Goal: Transaction & Acquisition: Purchase product/service

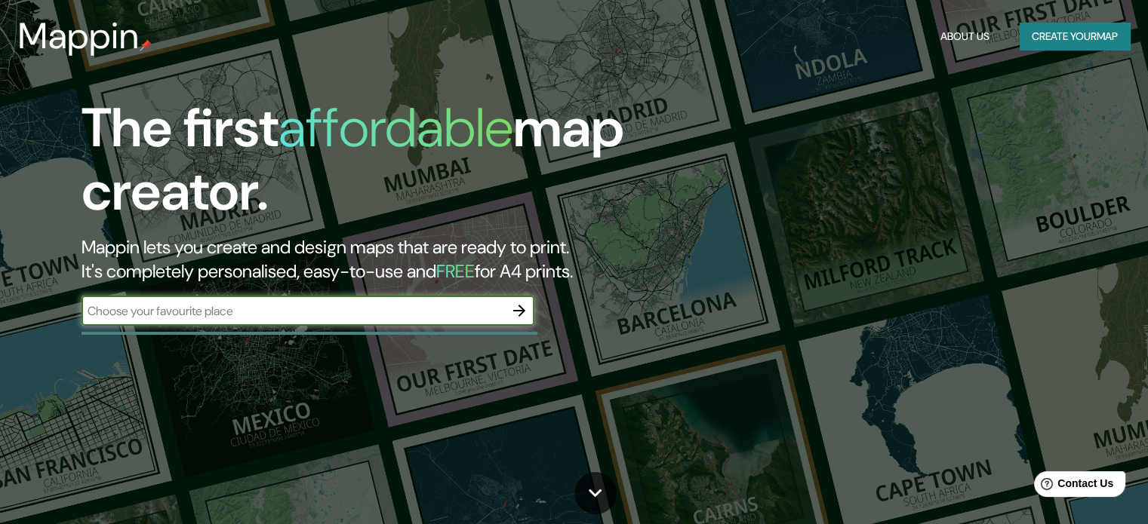
click at [365, 307] on input "text" at bounding box center [292, 311] width 423 height 17
click at [356, 316] on input "text" at bounding box center [292, 311] width 423 height 17
type input "[GEOGRAPHIC_DATA]"
click at [519, 311] on icon "button" at bounding box center [519, 311] width 12 height 12
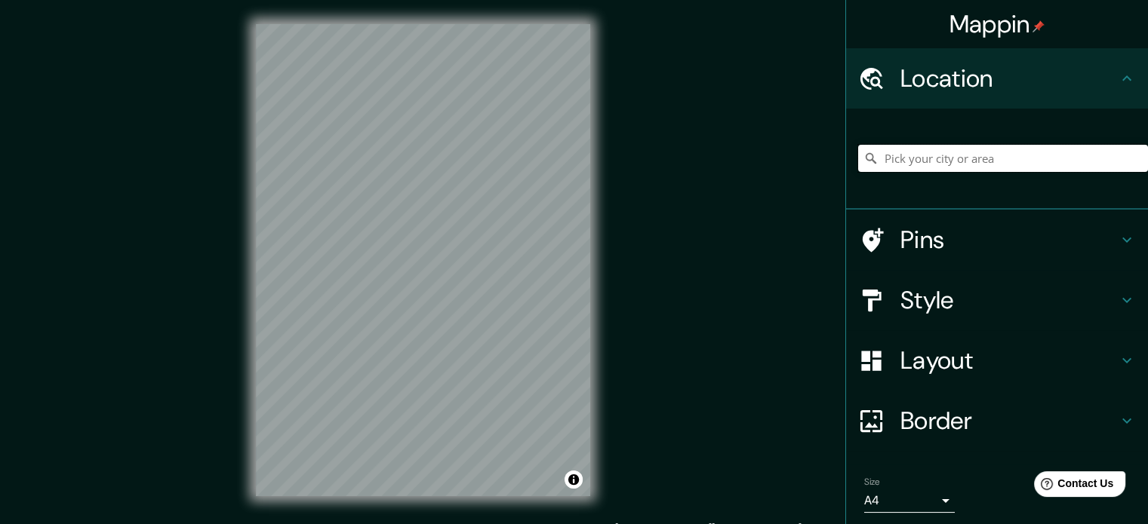
click at [902, 149] on input "Pick your city or area" at bounding box center [1003, 158] width 290 height 27
click at [958, 158] on input "Pick your city or area" at bounding box center [1003, 158] width 290 height 27
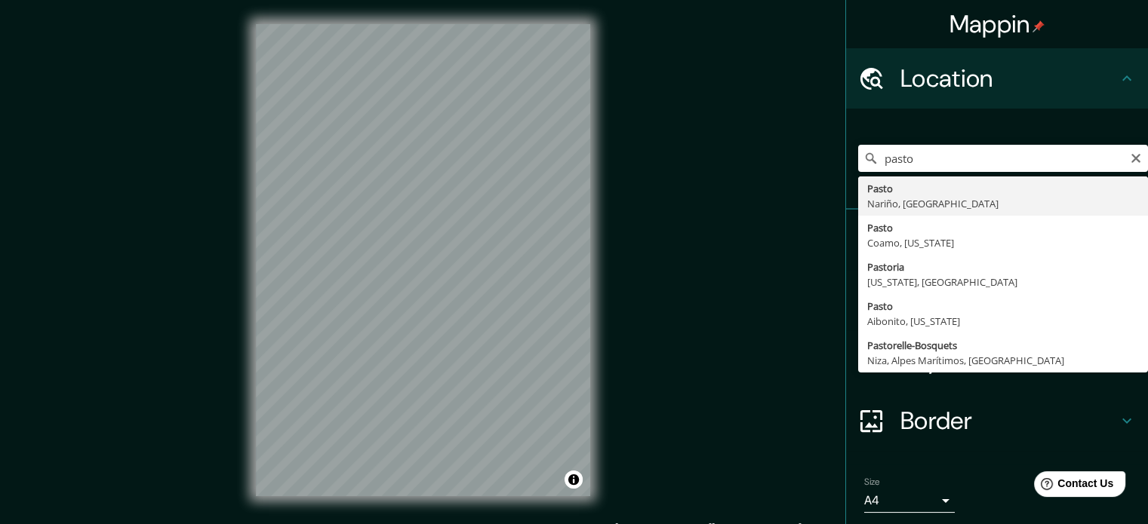
type input "Pasto, Nariño, Colombia"
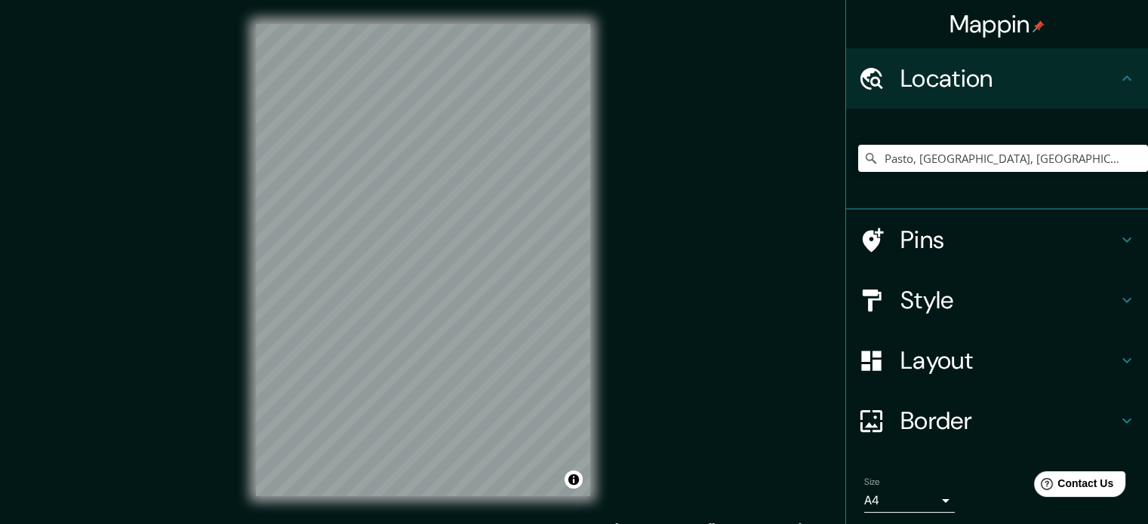
click at [920, 232] on h4 "Pins" at bounding box center [1008, 240] width 217 height 30
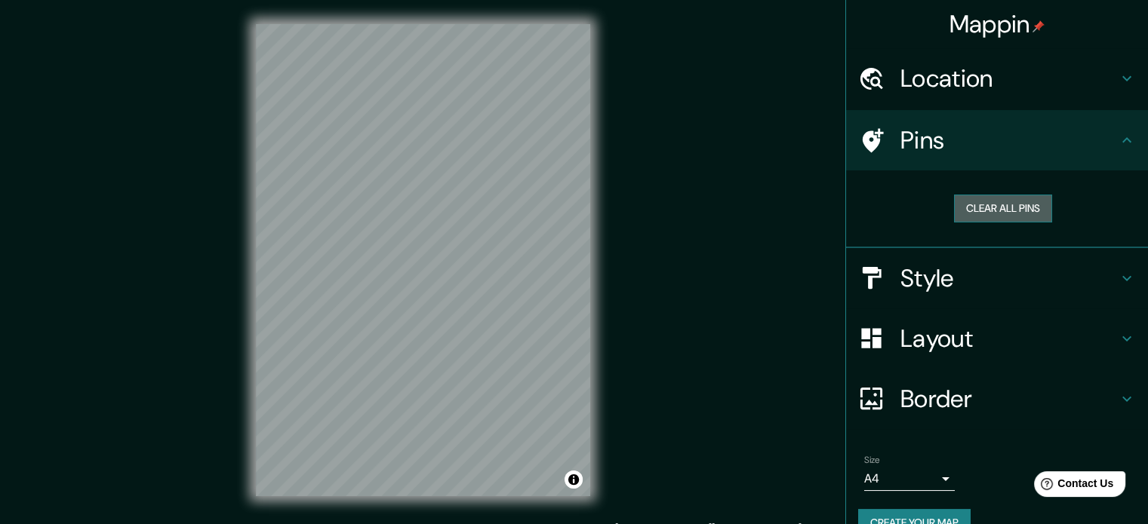
click at [968, 205] on button "Clear all pins" at bounding box center [1003, 209] width 98 height 28
click at [942, 277] on h4 "Style" at bounding box center [1008, 278] width 217 height 30
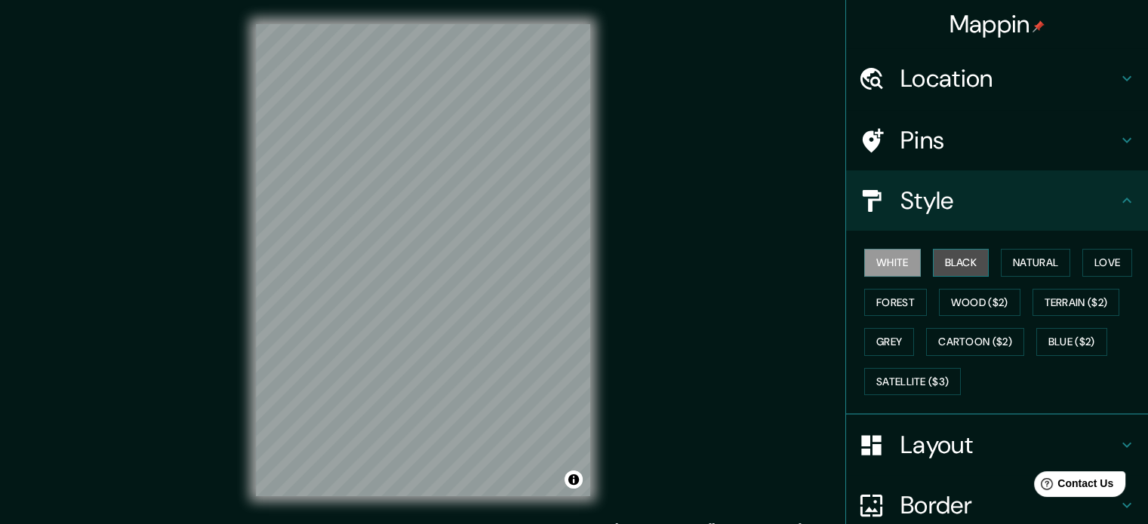
click at [955, 263] on button "Black" at bounding box center [961, 263] width 57 height 28
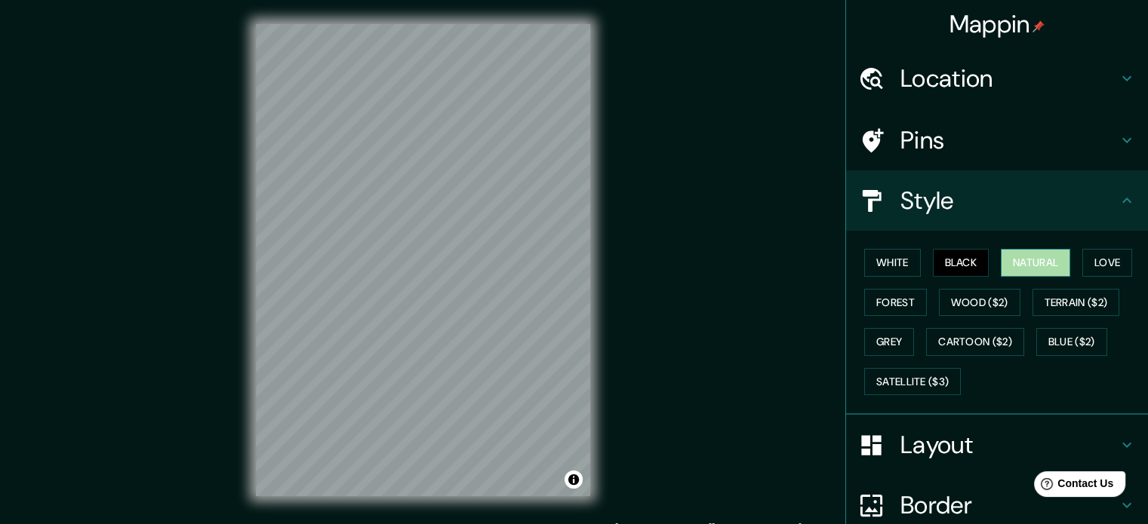
click at [1019, 259] on button "Natural" at bounding box center [1035, 263] width 69 height 28
click at [1113, 260] on button "Love" at bounding box center [1107, 263] width 50 height 28
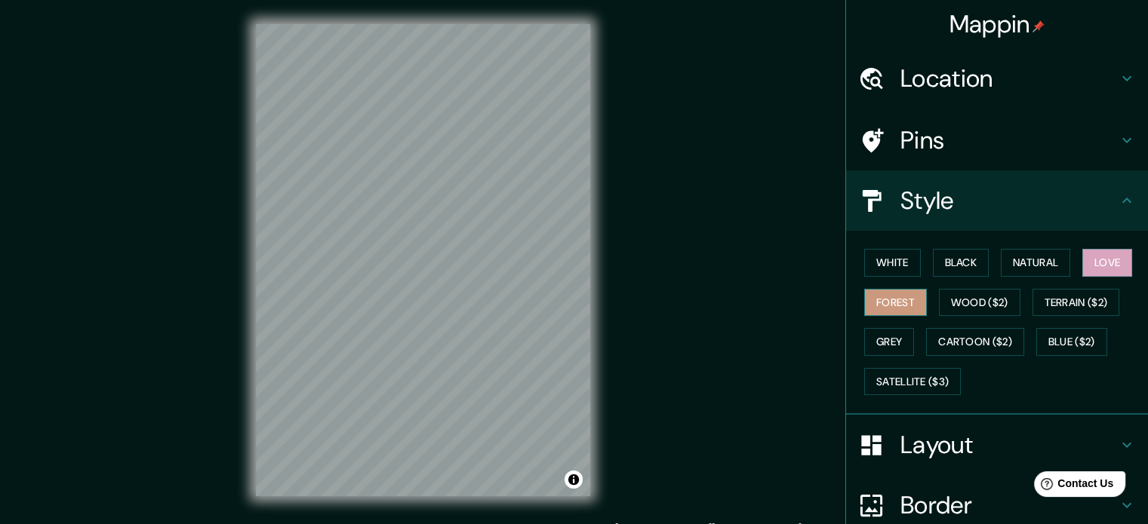
click at [904, 298] on button "Forest" at bounding box center [895, 303] width 63 height 28
click at [961, 294] on button "Wood ($2)" at bounding box center [979, 303] width 81 height 28
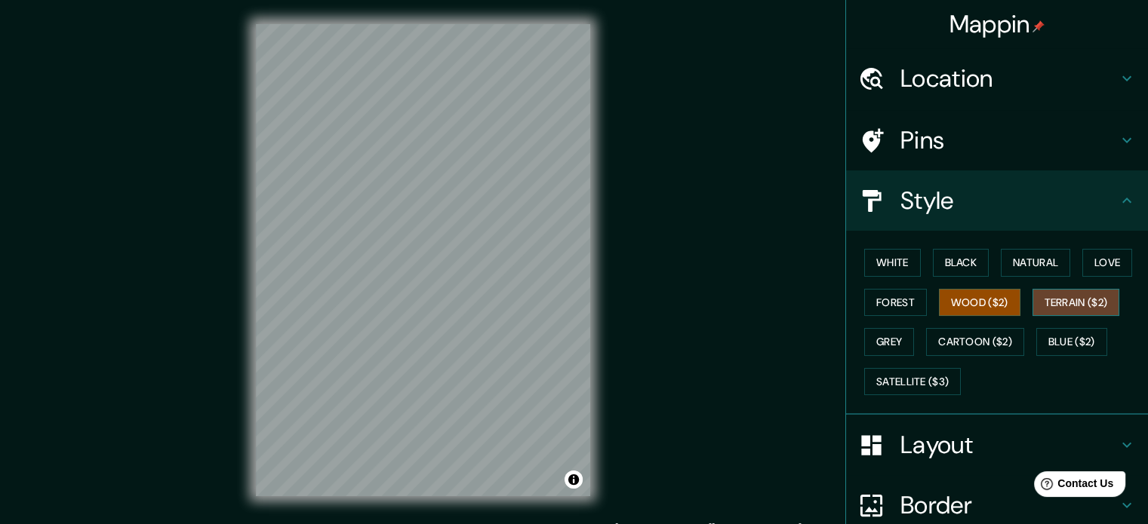
click at [1065, 291] on button "Terrain ($2)" at bounding box center [1076, 303] width 88 height 28
click at [884, 335] on button "Grey" at bounding box center [889, 342] width 50 height 28
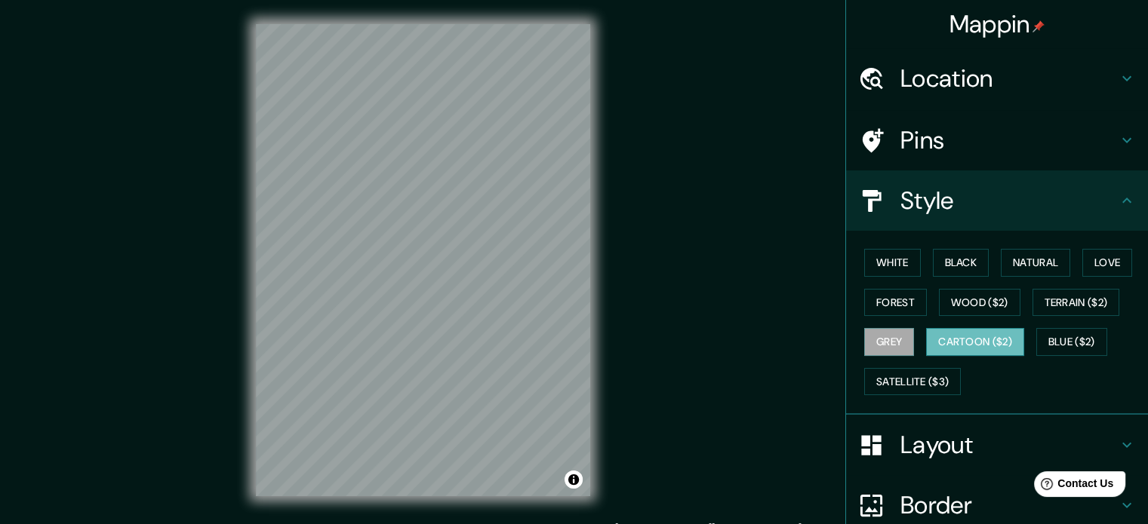
click at [967, 346] on button "Cartoon ($2)" at bounding box center [975, 342] width 98 height 28
click at [1053, 349] on button "Blue ($2)" at bounding box center [1071, 342] width 71 height 28
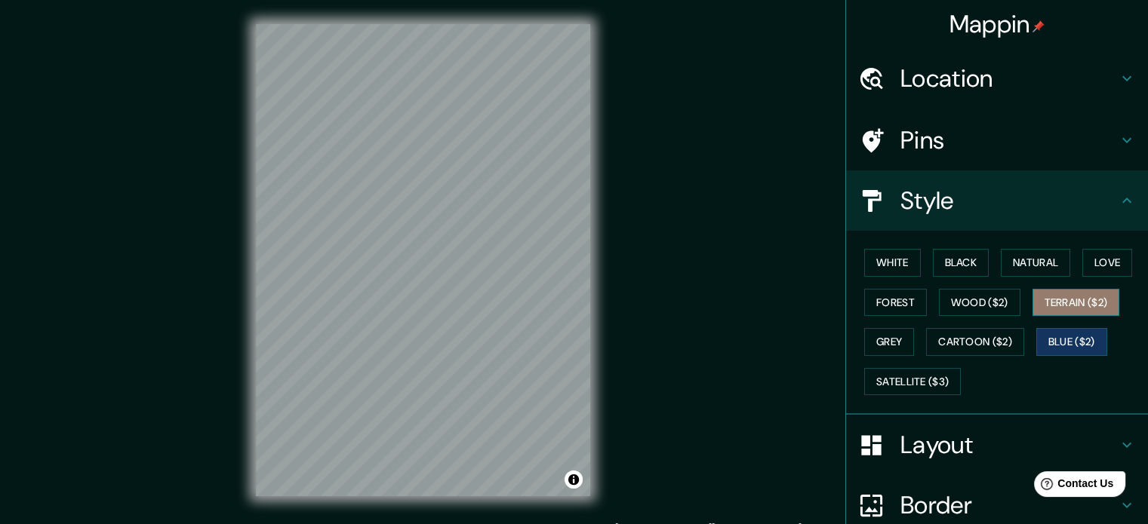
click at [1079, 294] on button "Terrain ($2)" at bounding box center [1076, 303] width 88 height 28
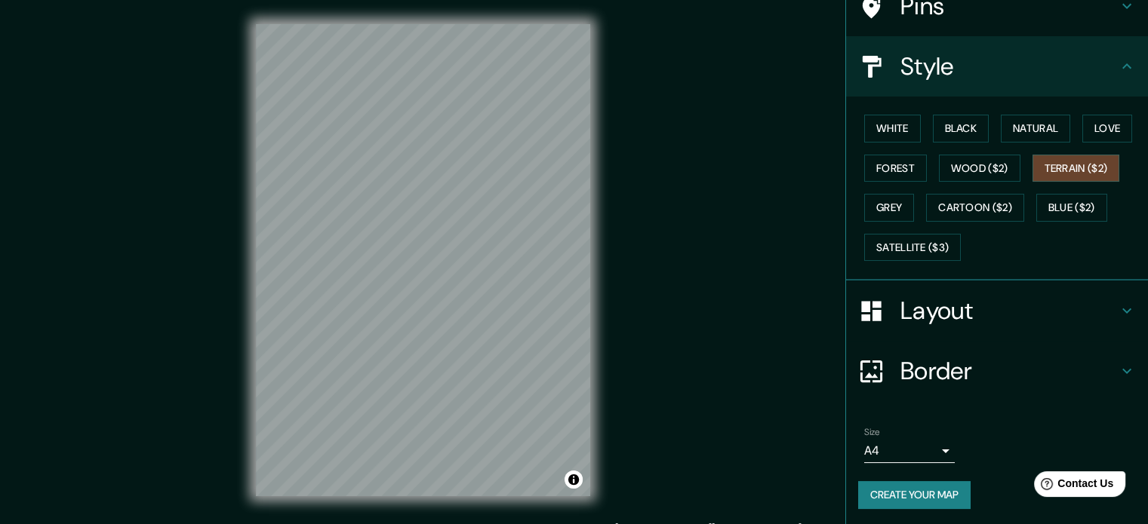
click at [966, 310] on h4 "Layout" at bounding box center [1008, 311] width 217 height 30
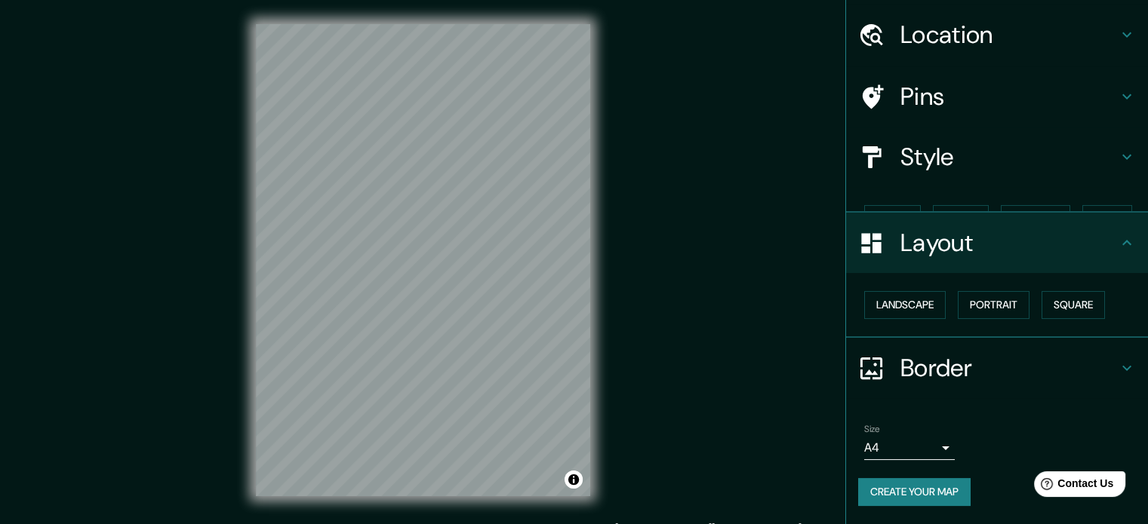
scroll to position [17, 0]
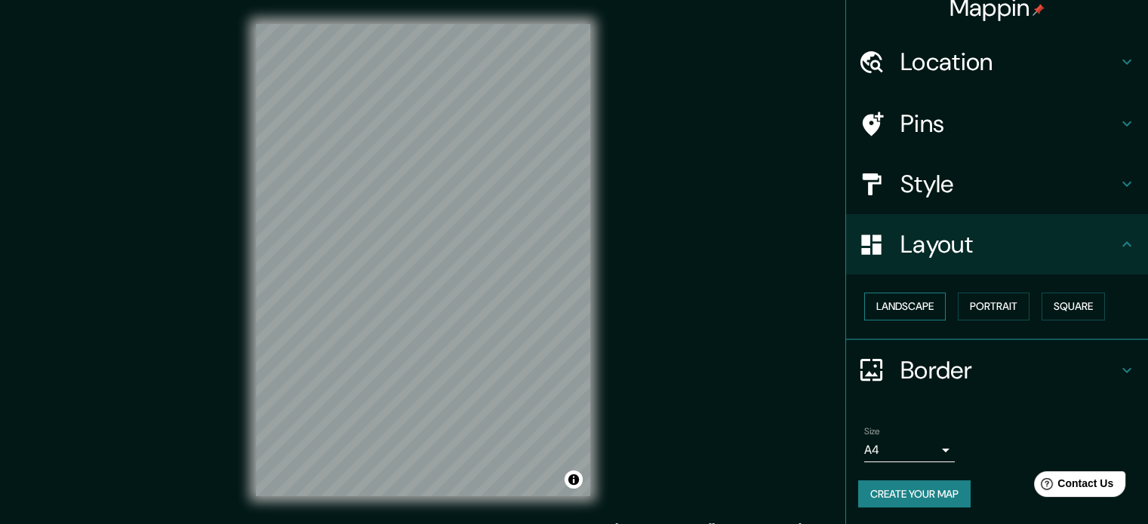
click at [925, 313] on button "Landscape" at bounding box center [904, 307] width 81 height 28
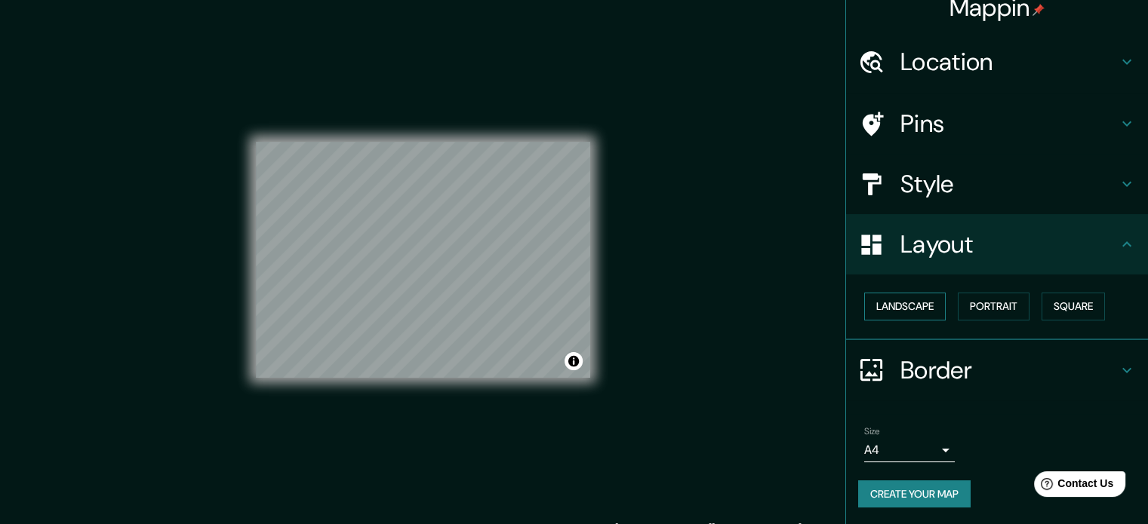
click at [925, 313] on button "Landscape" at bounding box center [904, 307] width 81 height 28
click at [996, 305] on button "Portrait" at bounding box center [994, 307] width 72 height 28
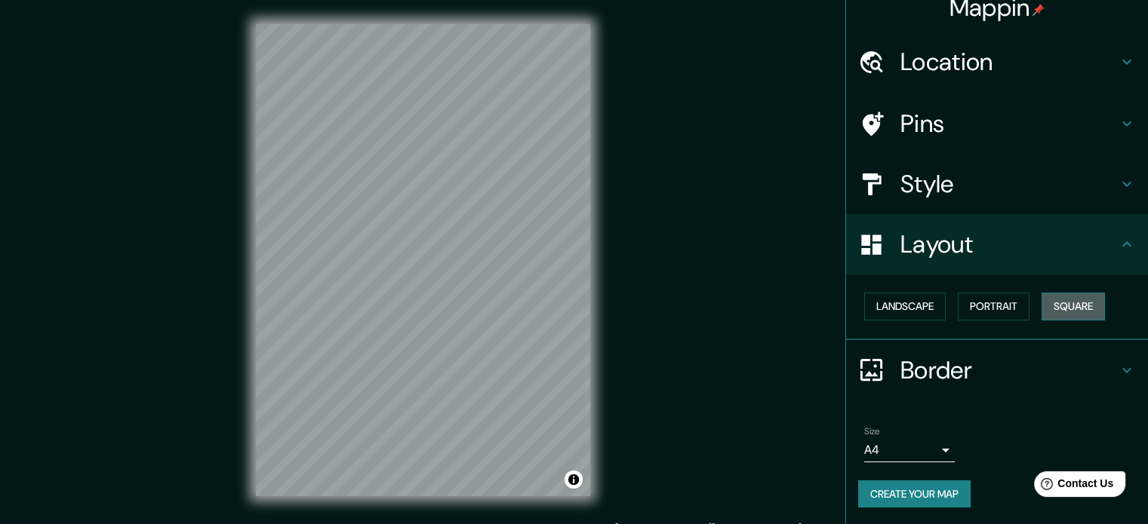
click at [1062, 301] on button "Square" at bounding box center [1072, 307] width 63 height 28
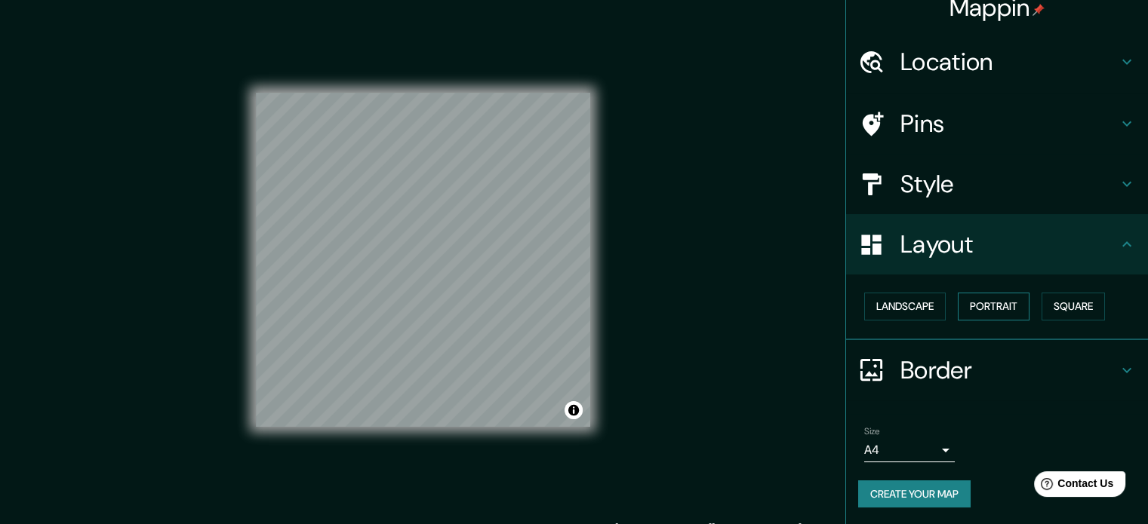
click at [993, 304] on button "Portrait" at bounding box center [994, 307] width 72 height 28
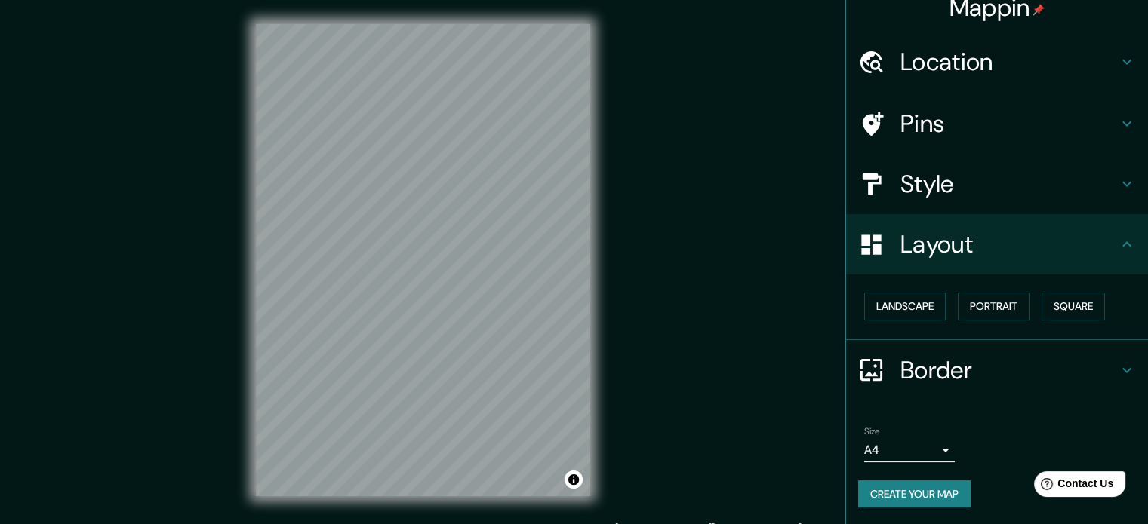
scroll to position [20, 0]
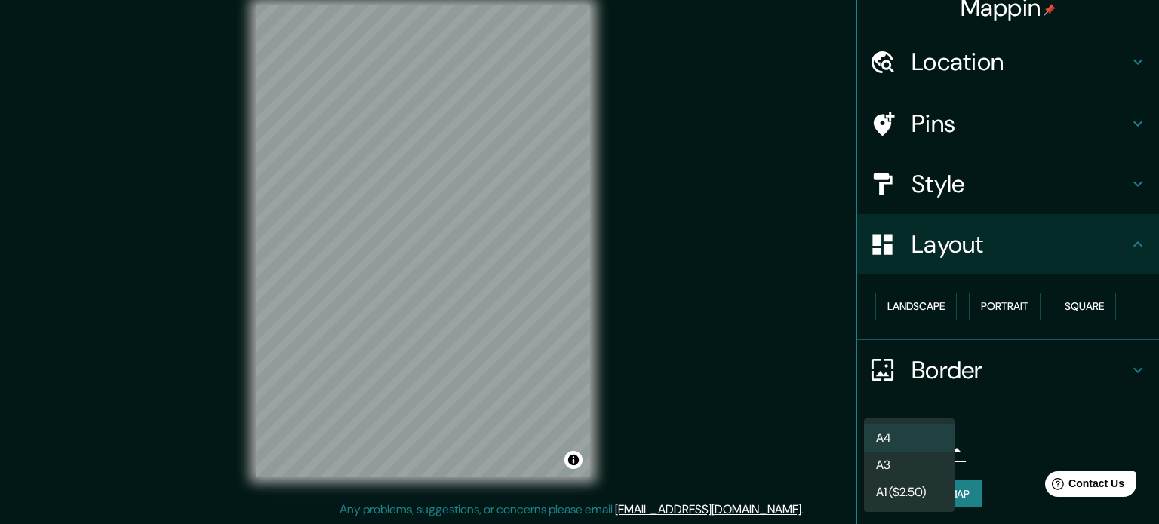
click at [912, 449] on body "Mappin Location Pasto, Nariño, Colombia Pins Style Layout Landscape Portrait Sq…" at bounding box center [579, 242] width 1159 height 524
click at [1004, 419] on div at bounding box center [579, 262] width 1159 height 524
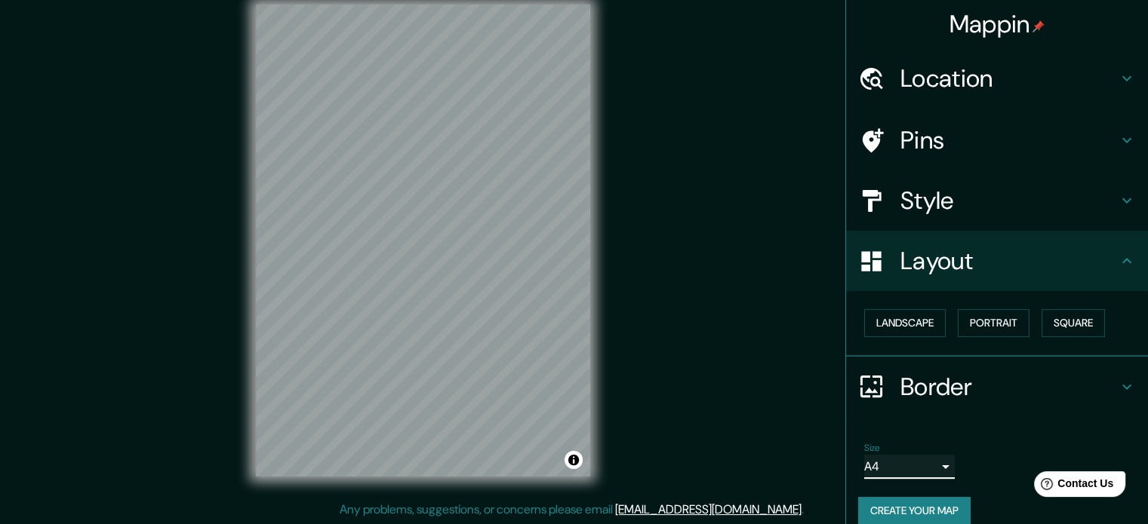
scroll to position [0, 0]
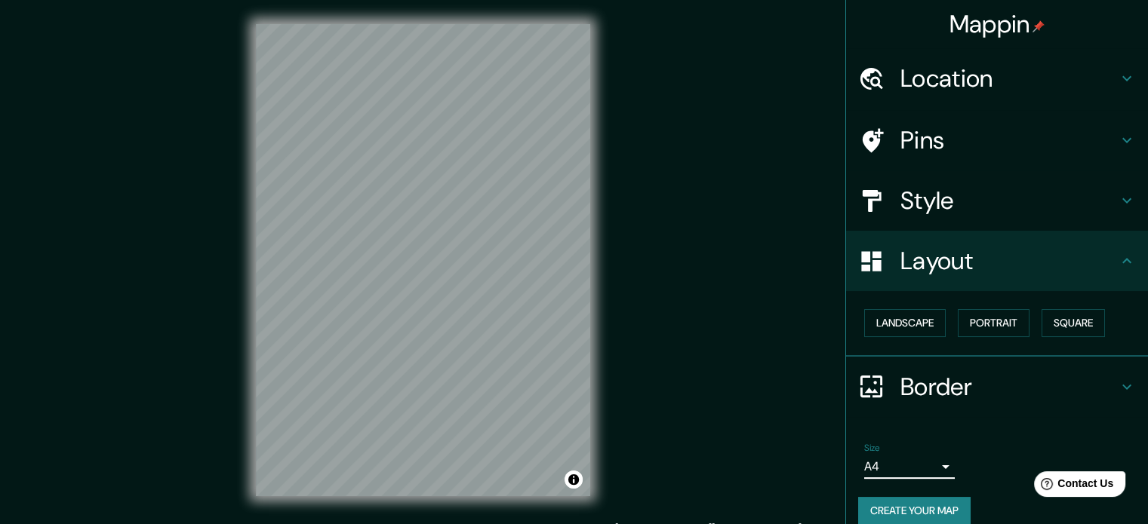
click at [1047, 383] on h4 "Border" at bounding box center [1008, 387] width 217 height 30
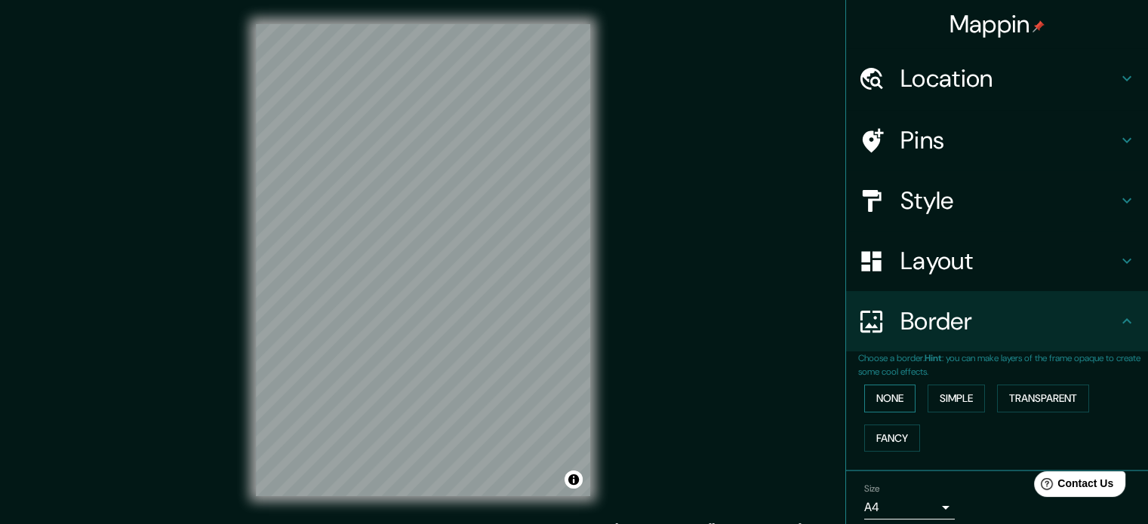
click at [875, 407] on button "None" at bounding box center [889, 399] width 51 height 28
click at [934, 398] on button "Simple" at bounding box center [955, 399] width 57 height 28
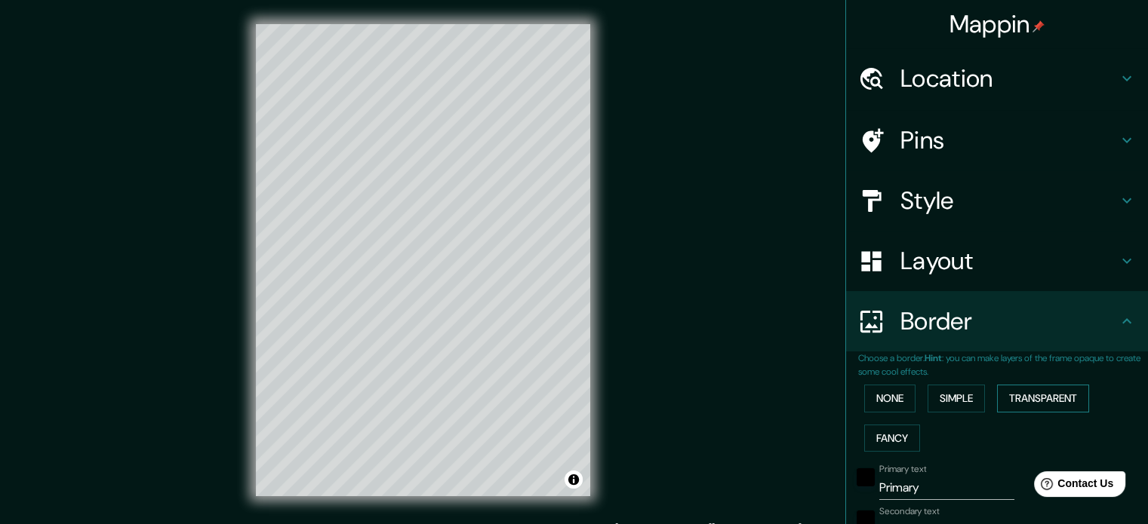
click at [1010, 391] on button "Transparent" at bounding box center [1043, 399] width 92 height 28
click at [885, 434] on button "Fancy" at bounding box center [892, 439] width 56 height 28
click at [896, 401] on button "None" at bounding box center [889, 399] width 51 height 28
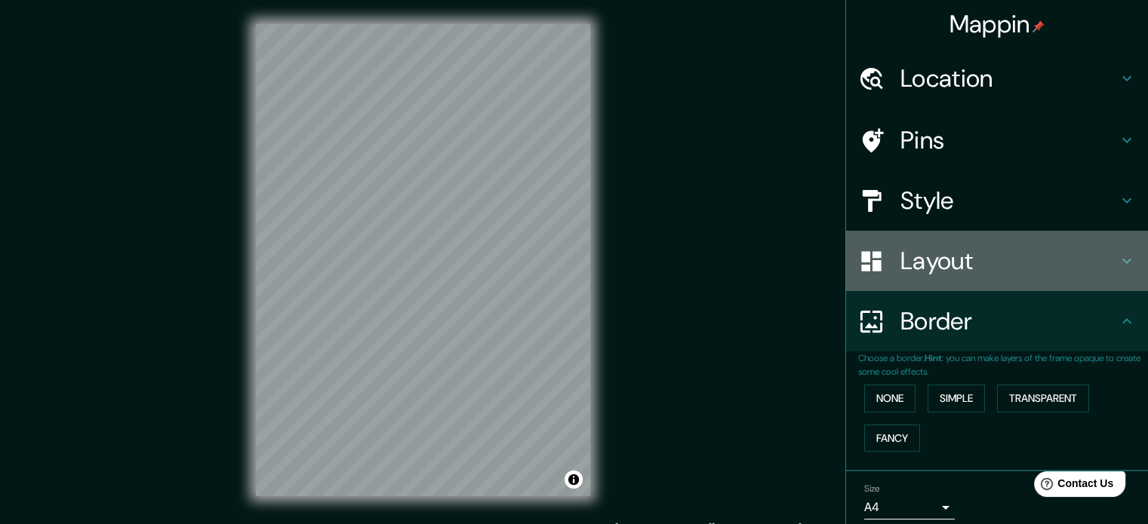
click at [986, 274] on h4 "Layout" at bounding box center [1008, 261] width 217 height 30
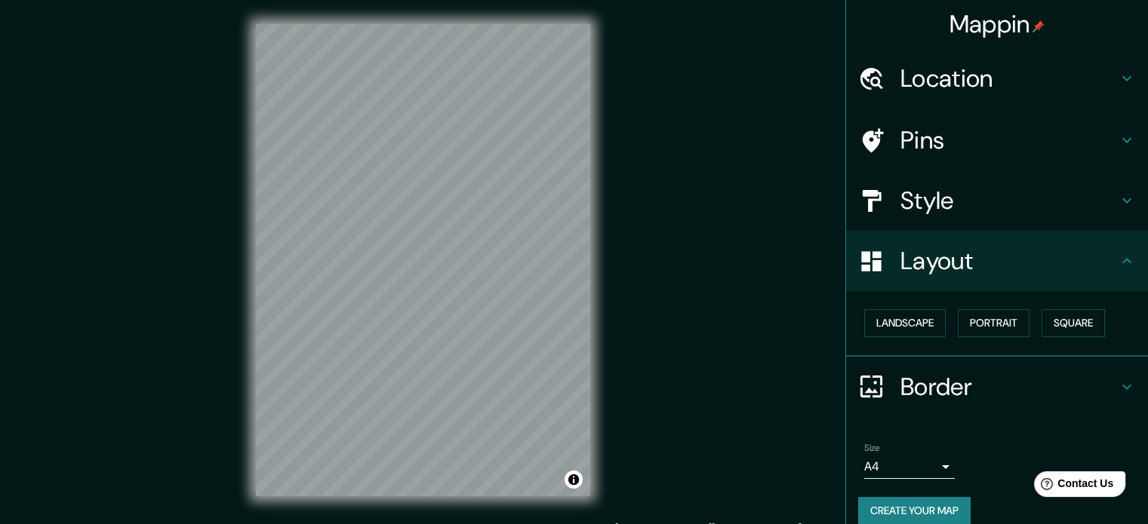
click at [918, 195] on h4 "Style" at bounding box center [1008, 201] width 217 height 30
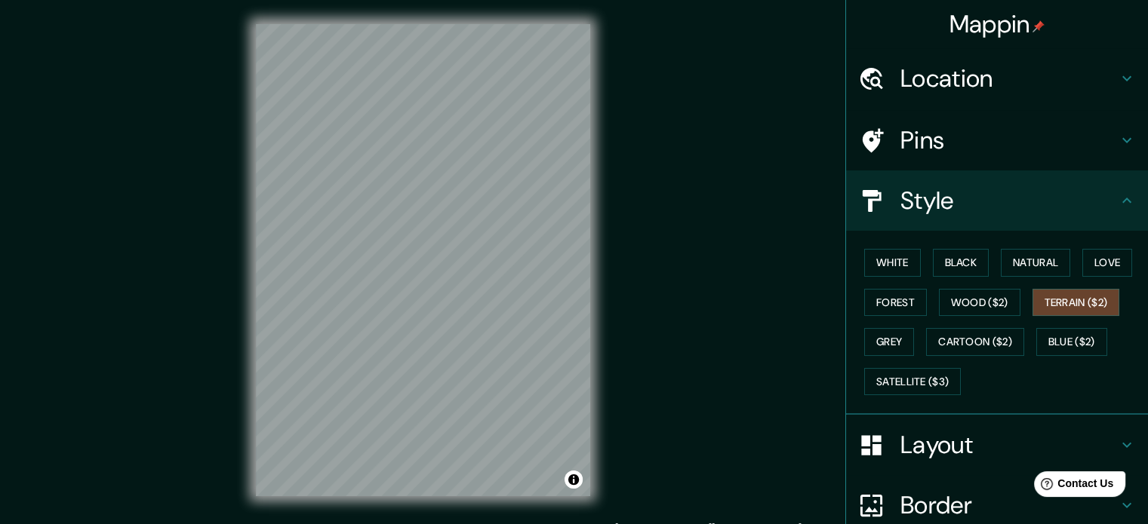
click at [927, 140] on h4 "Pins" at bounding box center [1008, 140] width 217 height 30
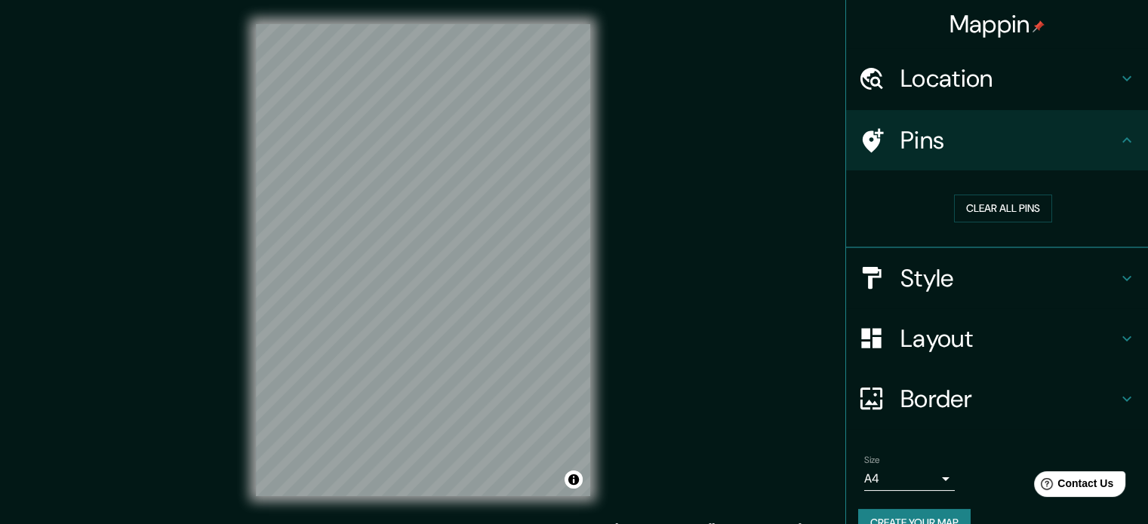
click at [925, 49] on div "Location" at bounding box center [997, 78] width 302 height 60
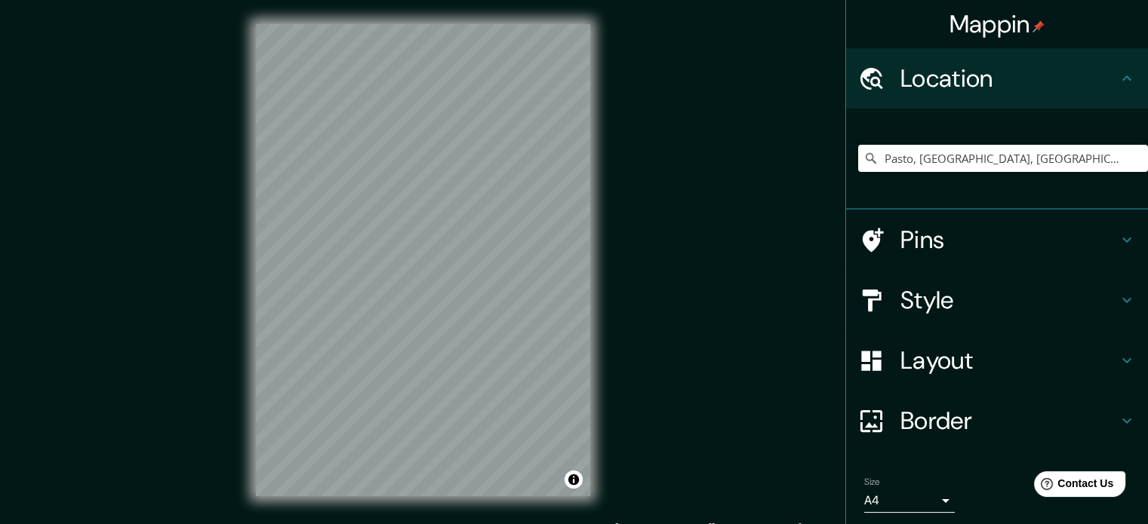
click at [932, 72] on h4 "Location" at bounding box center [1008, 78] width 217 height 30
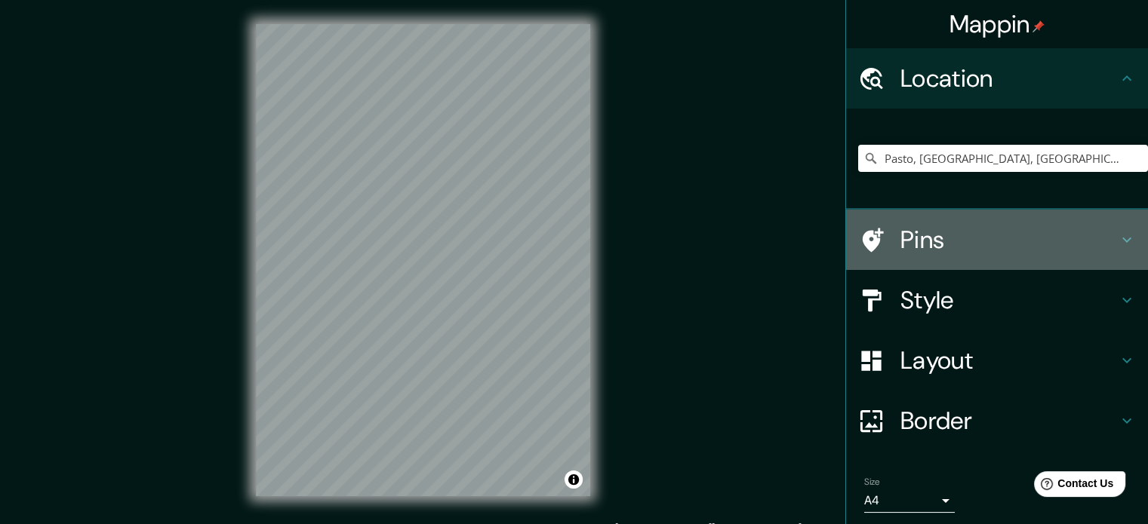
click at [954, 221] on div "Pins" at bounding box center [997, 240] width 302 height 60
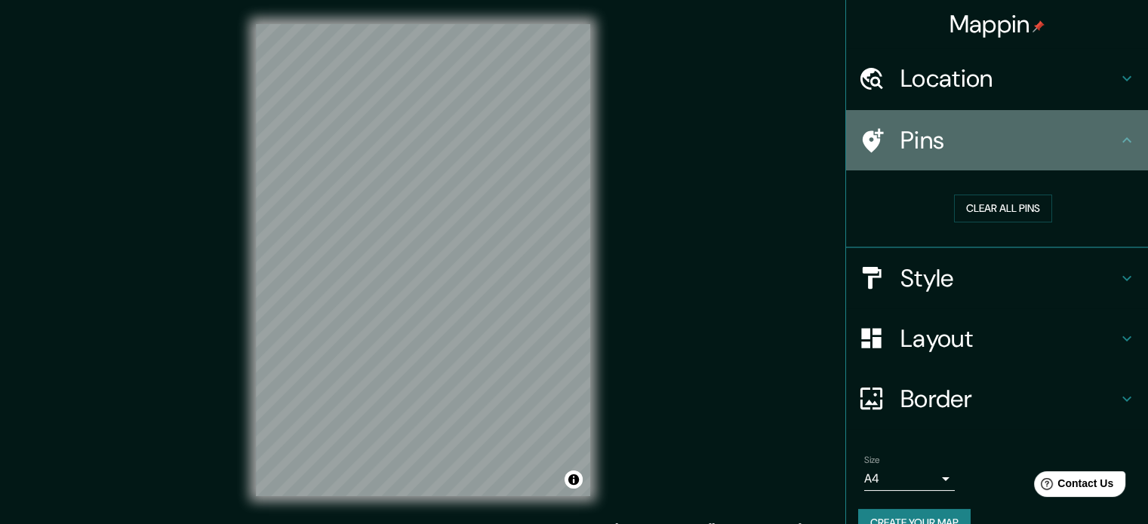
click at [866, 147] on icon at bounding box center [871, 141] width 26 height 26
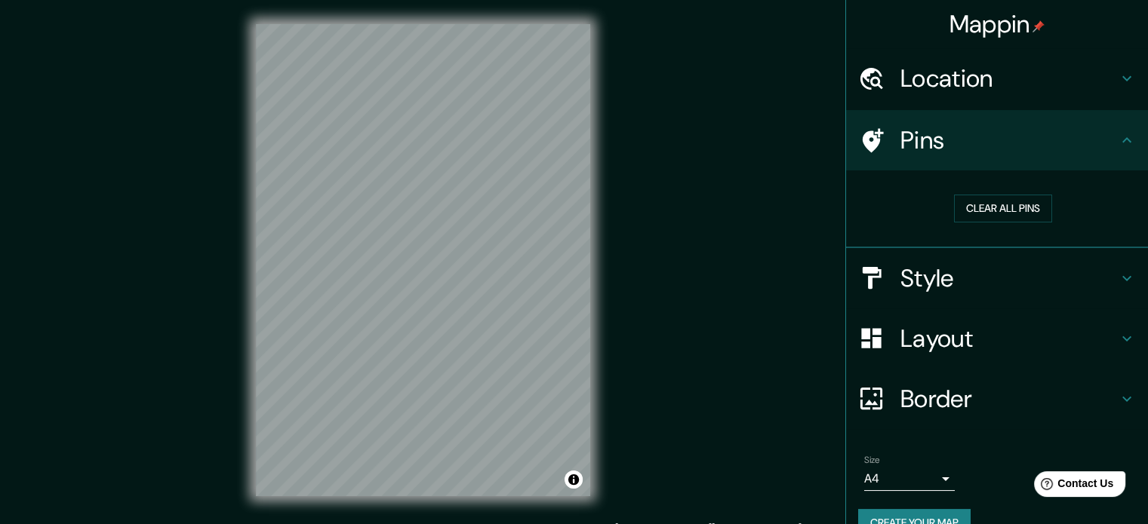
click at [943, 274] on h4 "Style" at bounding box center [1008, 278] width 217 height 30
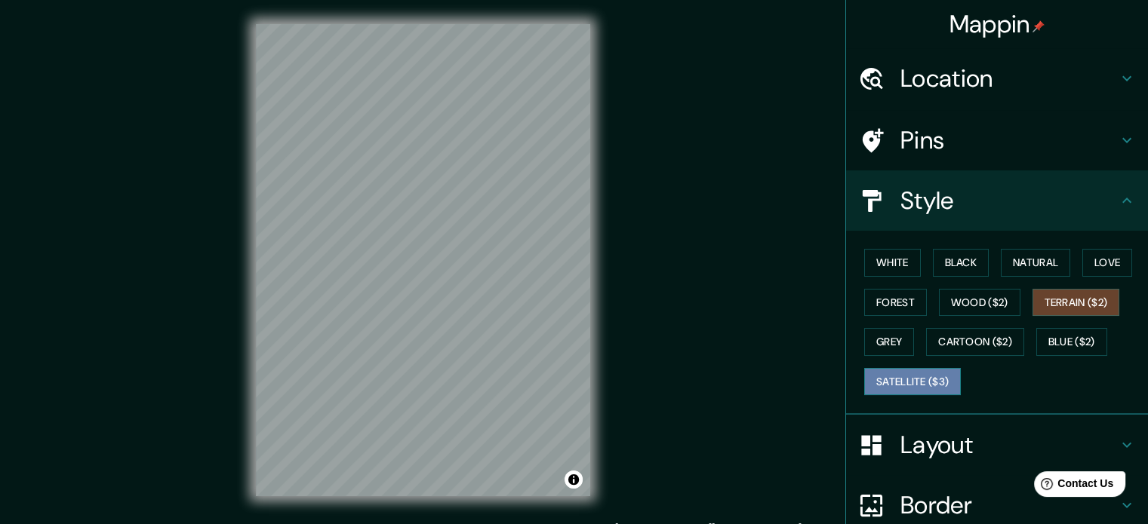
click at [934, 374] on button "Satellite ($3)" at bounding box center [912, 382] width 97 height 28
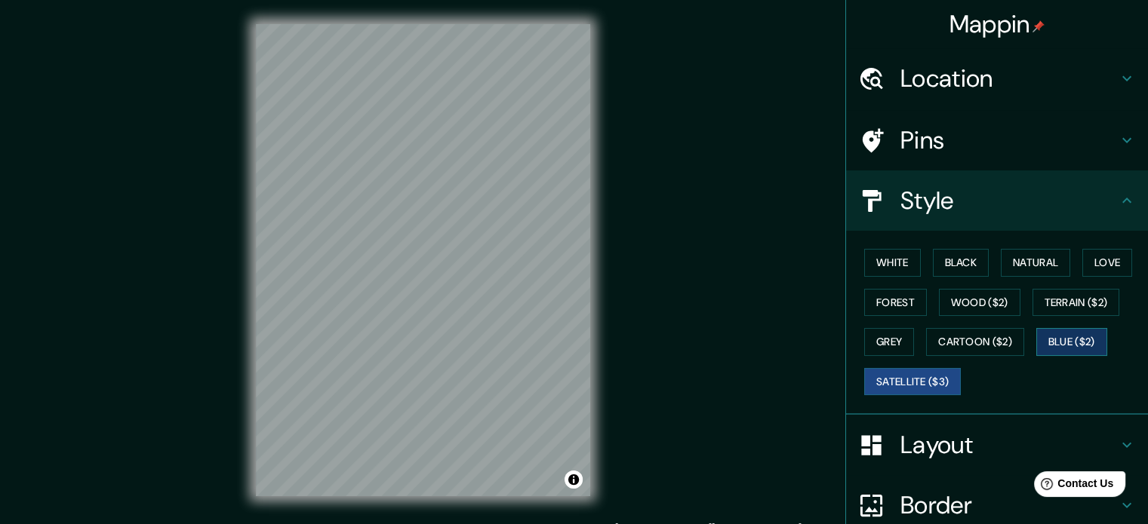
click at [1065, 343] on button "Blue ($2)" at bounding box center [1071, 342] width 71 height 28
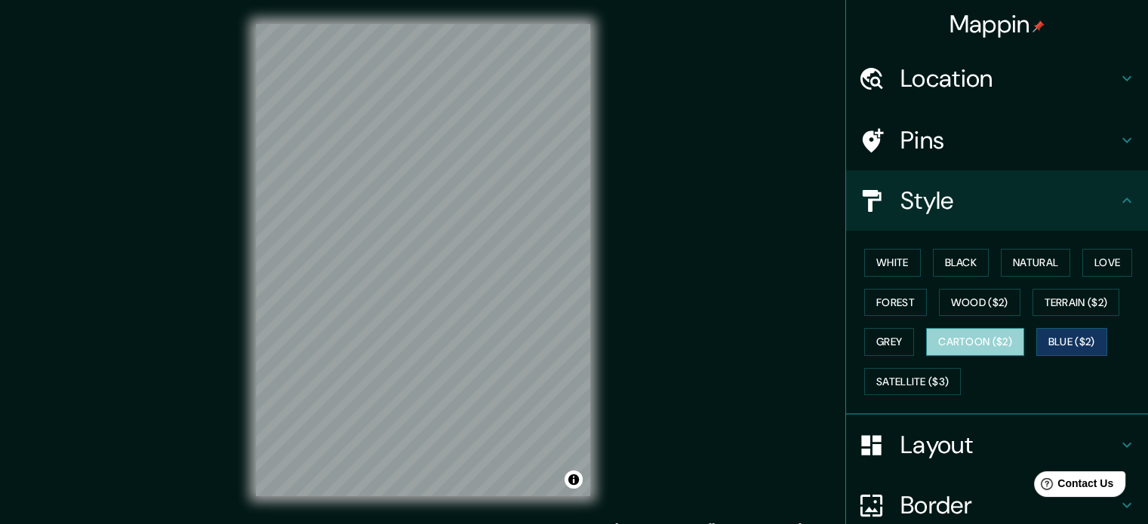
click at [996, 343] on button "Cartoon ($2)" at bounding box center [975, 342] width 98 height 28
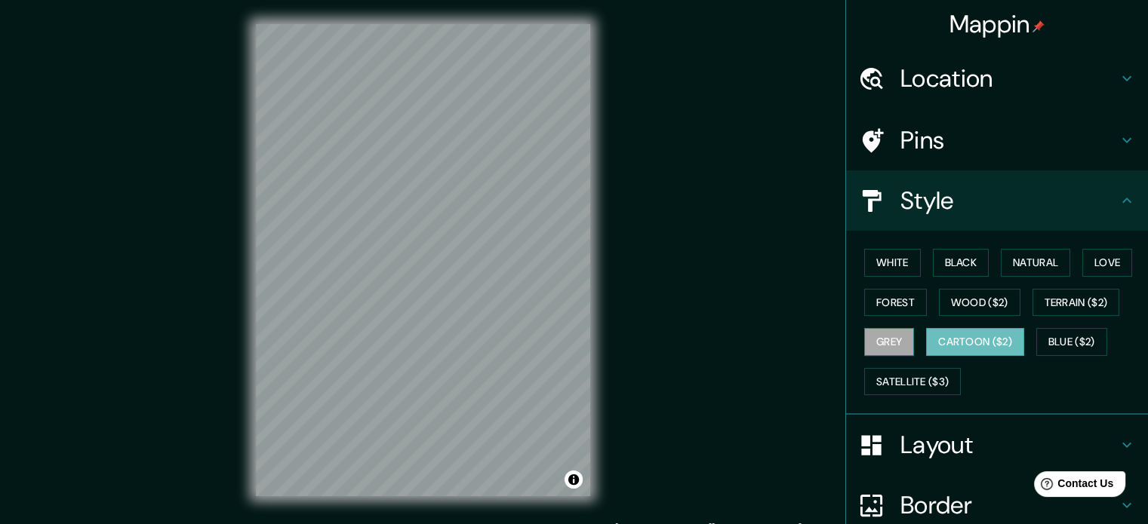
click at [881, 343] on button "Grey" at bounding box center [889, 342] width 50 height 28
click at [1072, 303] on button "Terrain ($2)" at bounding box center [1076, 303] width 88 height 28
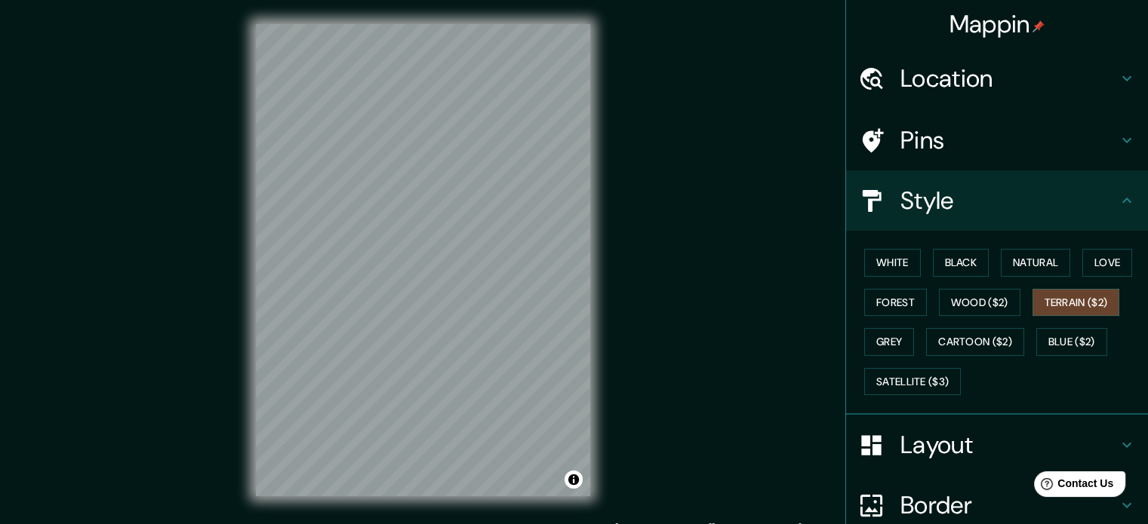
click at [996, 317] on div "White Black Natural Love Forest Wood ($2) Terrain ($2) Grey Cartoon ($2) Blue (…" at bounding box center [1003, 322] width 290 height 158
click at [978, 306] on button "Wood ($2)" at bounding box center [979, 303] width 81 height 28
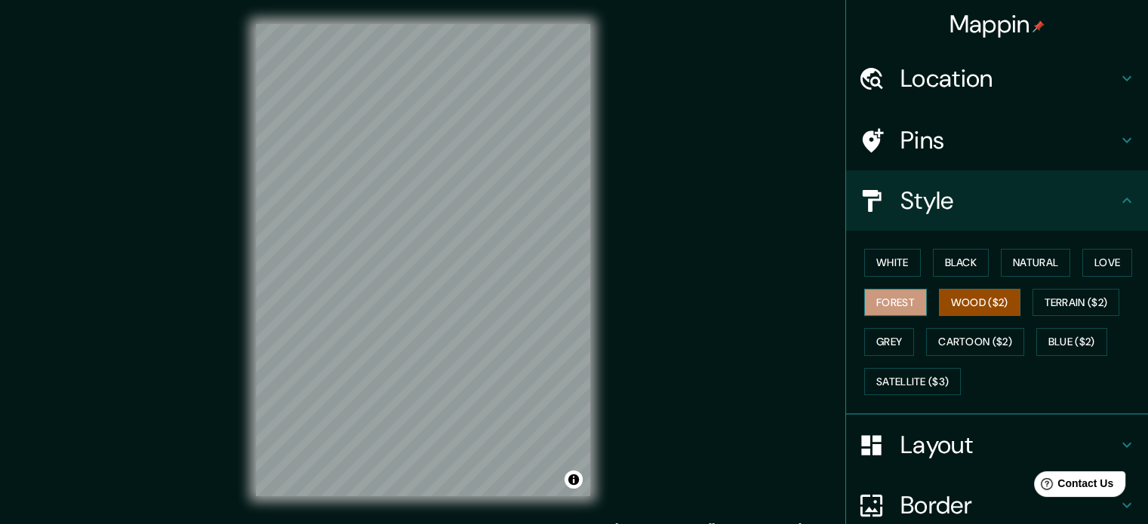
click at [897, 301] on button "Forest" at bounding box center [895, 303] width 63 height 28
click at [939, 297] on button "Wood ($2)" at bounding box center [979, 303] width 81 height 28
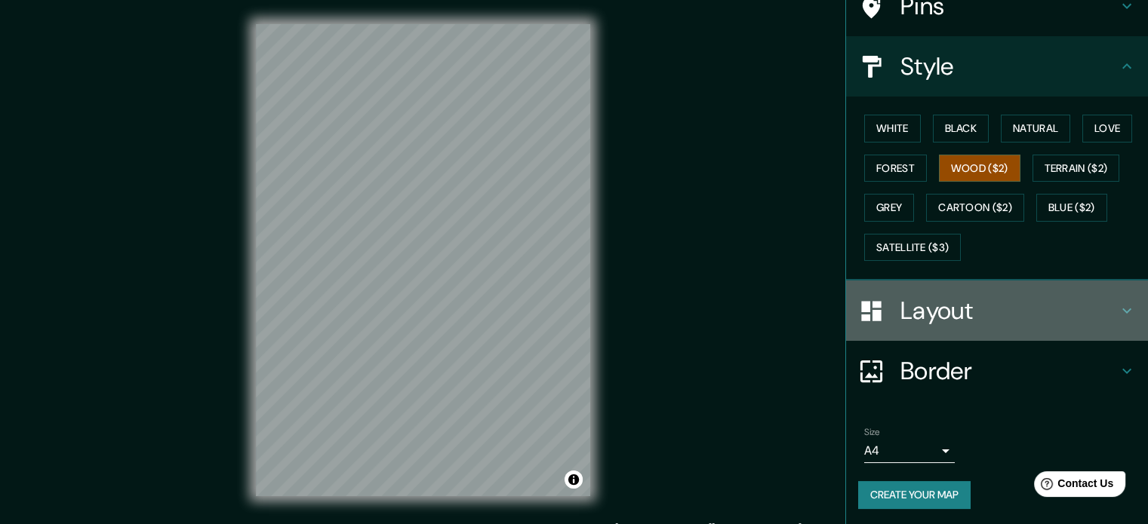
click at [945, 298] on h4 "Layout" at bounding box center [1008, 311] width 217 height 30
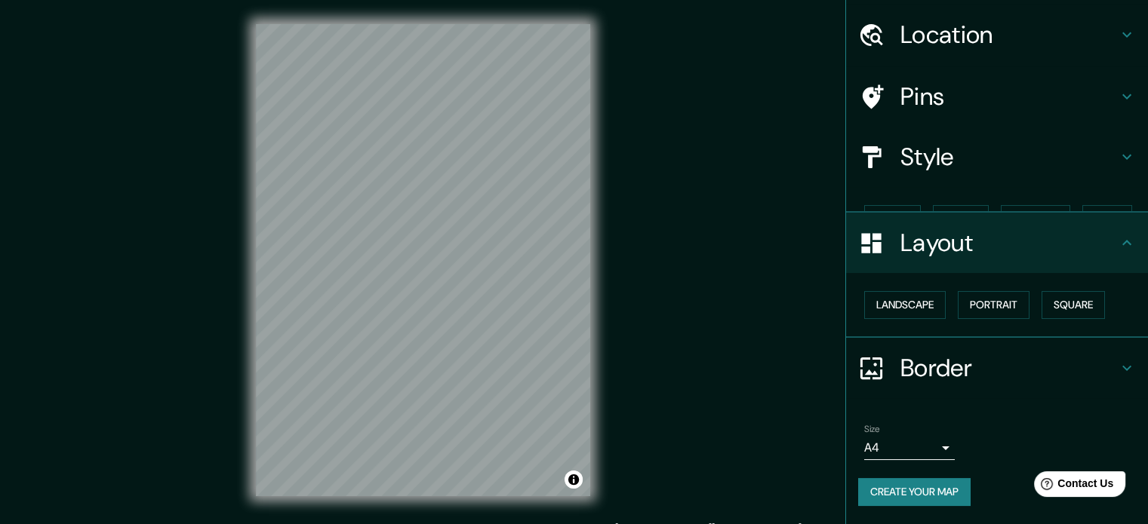
scroll to position [17, 0]
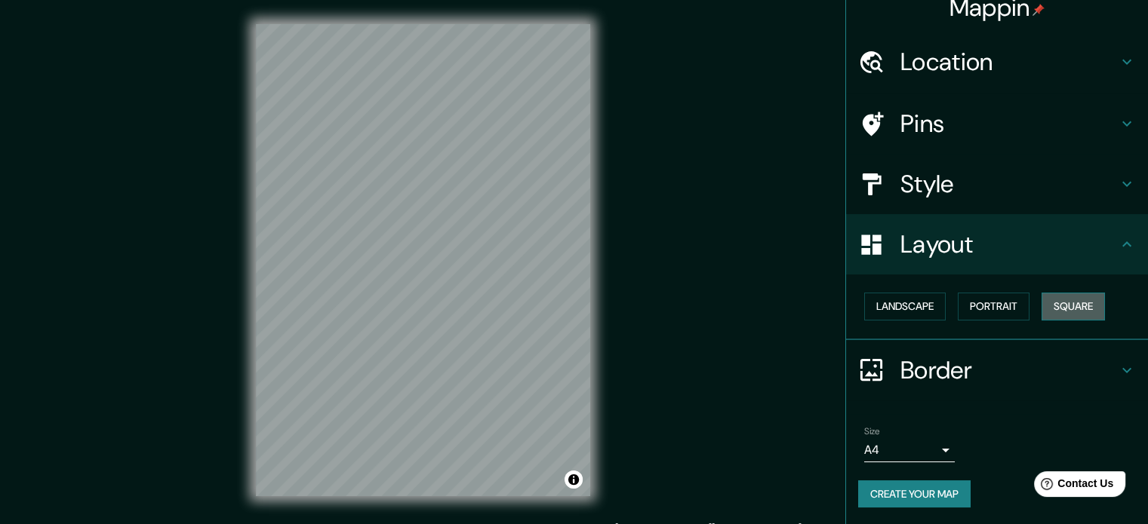
click at [1059, 305] on button "Square" at bounding box center [1072, 307] width 63 height 28
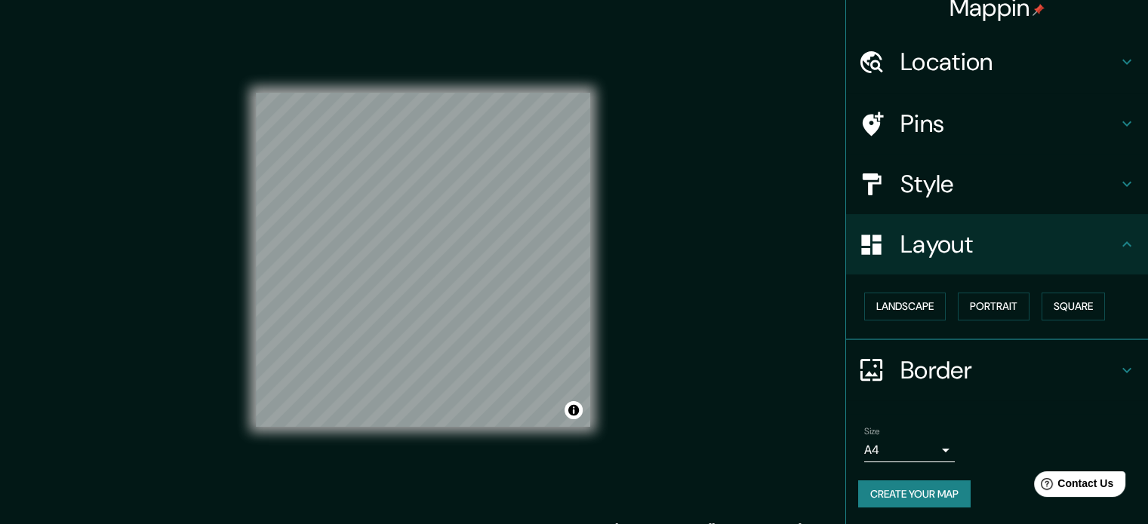
click at [989, 190] on h4 "Style" at bounding box center [1008, 184] width 217 height 30
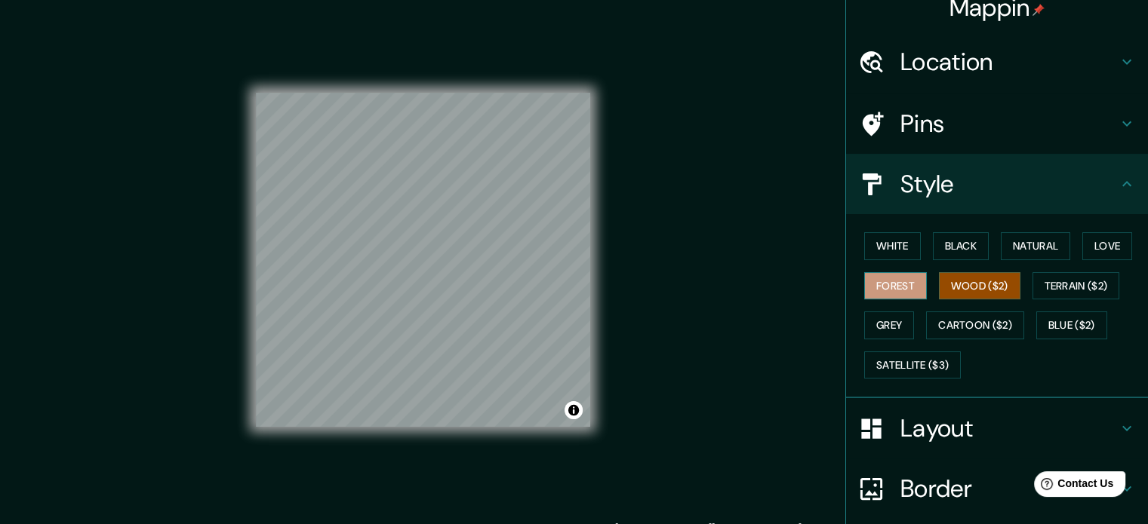
click at [901, 284] on button "Forest" at bounding box center [895, 286] width 63 height 28
click at [1108, 238] on button "Love" at bounding box center [1107, 246] width 50 height 28
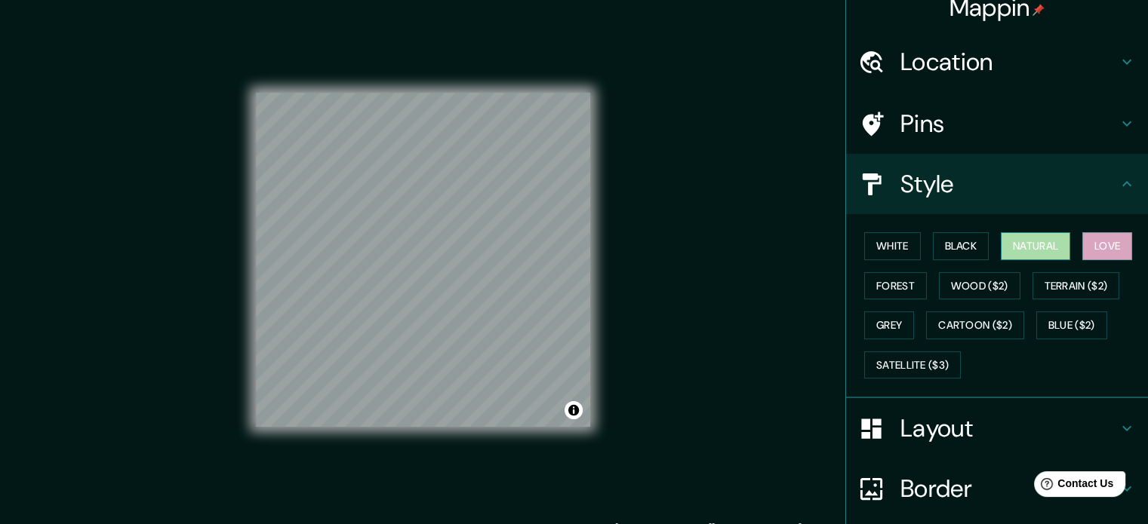
click at [1047, 246] on button "Natural" at bounding box center [1035, 246] width 69 height 28
click at [661, 305] on div "Mappin Location Pasto, Nariño, Colombia Pins Style White Black Natural Love For…" at bounding box center [574, 272] width 1148 height 545
click at [954, 242] on button "Black" at bounding box center [961, 246] width 57 height 28
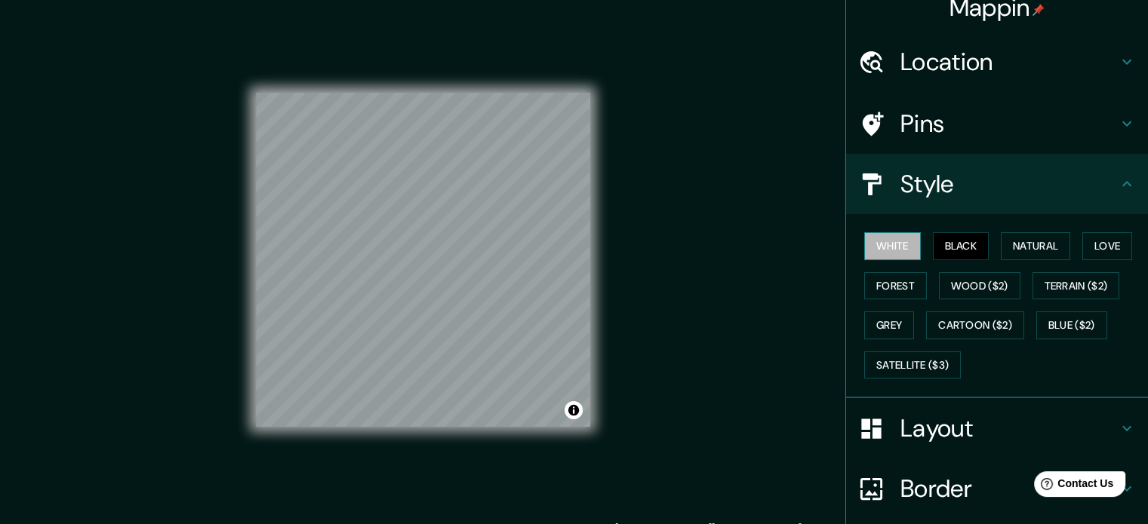
click at [890, 248] on button "White" at bounding box center [892, 246] width 57 height 28
click at [1001, 238] on button "Natural" at bounding box center [1035, 246] width 69 height 28
click at [883, 245] on button "White" at bounding box center [892, 246] width 57 height 28
click at [1001, 244] on button "Natural" at bounding box center [1035, 246] width 69 height 28
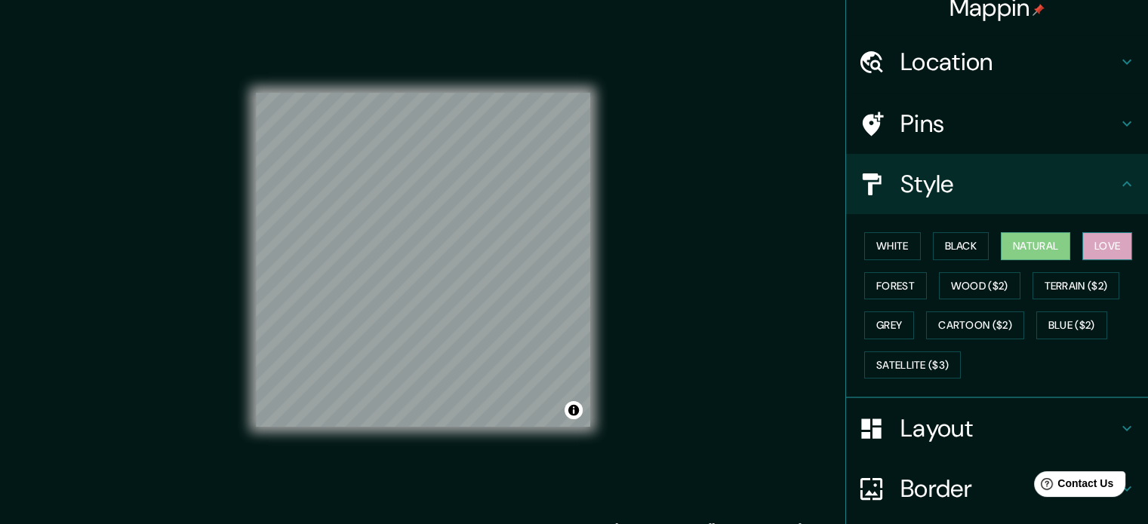
click at [1105, 241] on button "Love" at bounding box center [1107, 246] width 50 height 28
click at [881, 282] on button "Forest" at bounding box center [895, 286] width 63 height 28
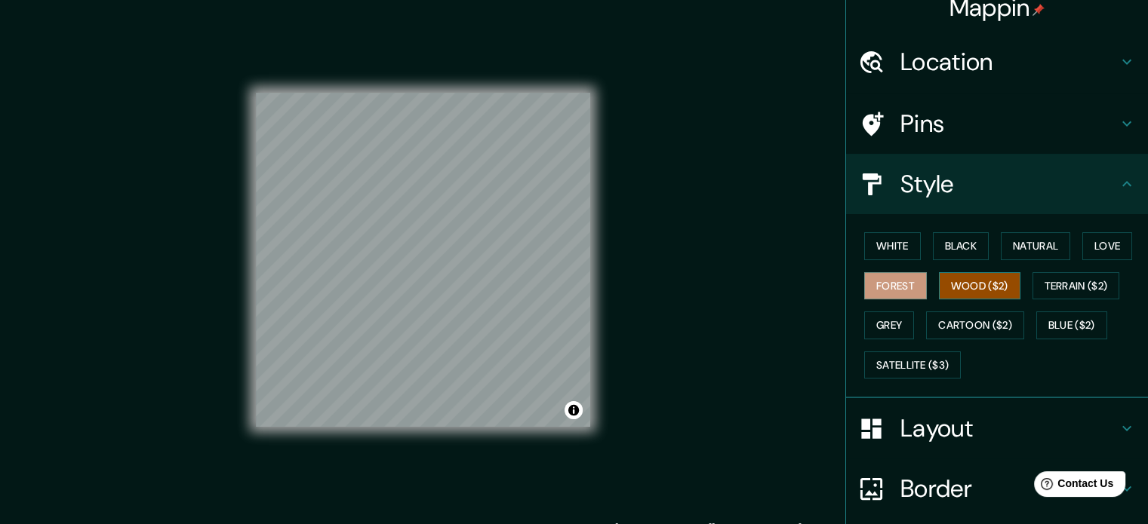
click at [945, 280] on button "Wood ($2)" at bounding box center [979, 286] width 81 height 28
click at [1127, 240] on button "Love" at bounding box center [1107, 246] width 50 height 28
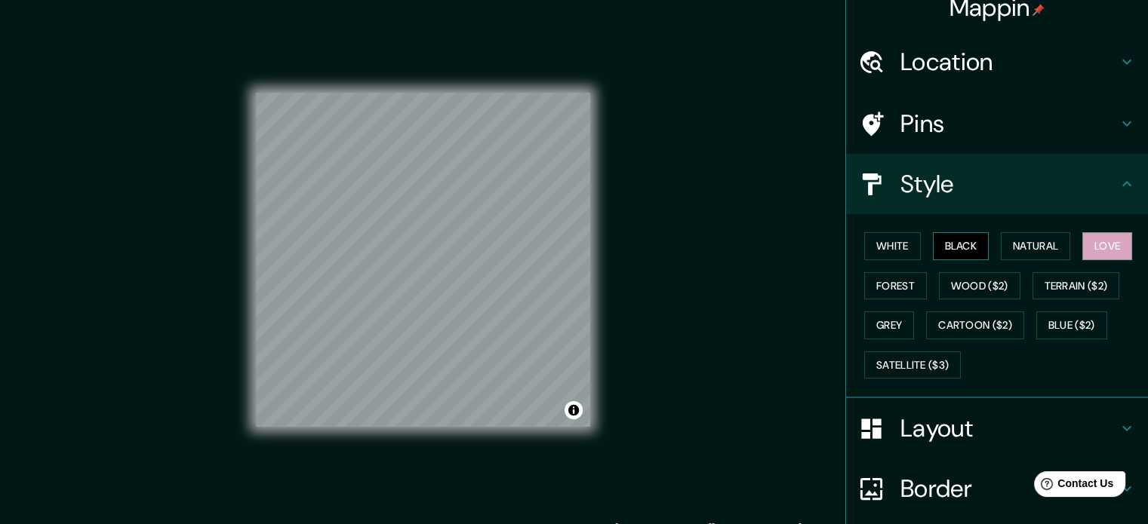
click at [953, 241] on button "Black" at bounding box center [961, 246] width 57 height 28
click at [899, 244] on button "White" at bounding box center [892, 246] width 57 height 28
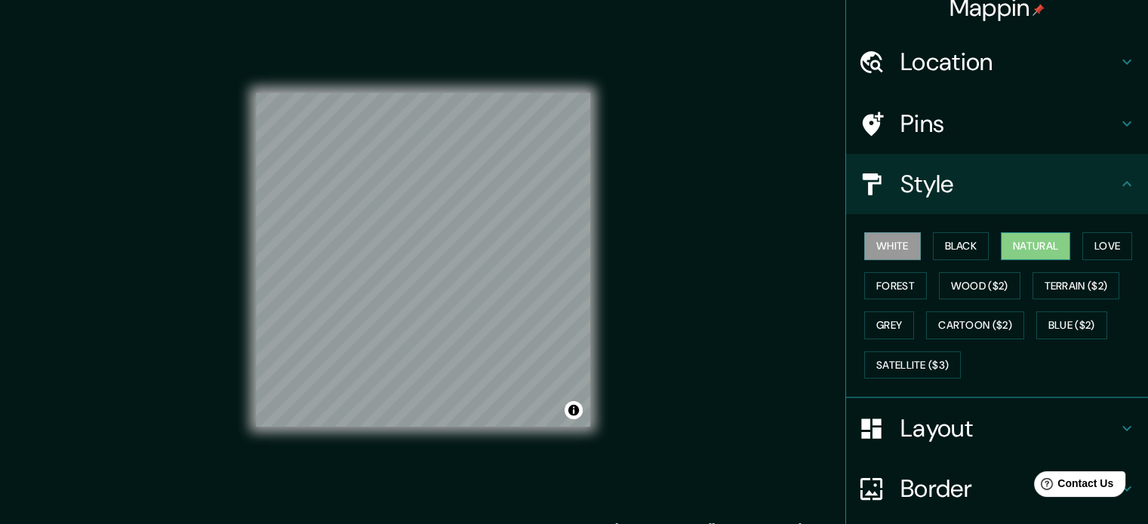
click at [1029, 235] on button "Natural" at bounding box center [1035, 246] width 69 height 28
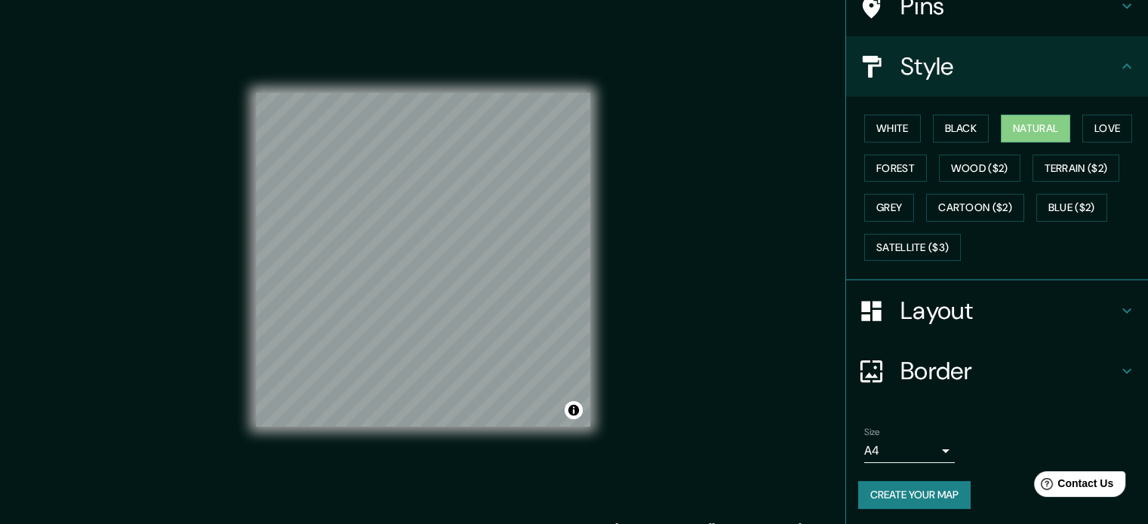
scroll to position [20, 0]
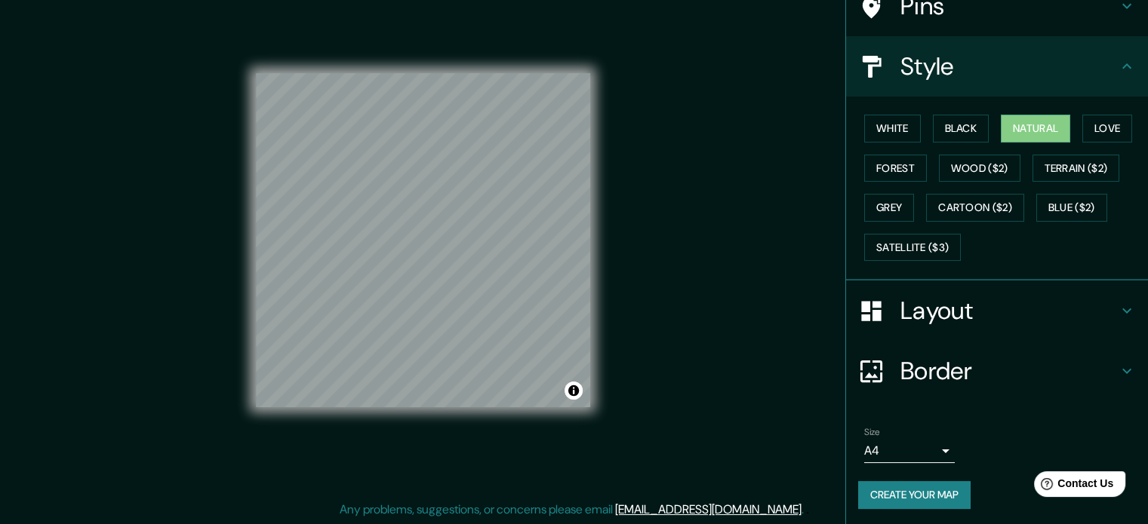
click at [958, 322] on h4 "Layout" at bounding box center [1008, 311] width 217 height 30
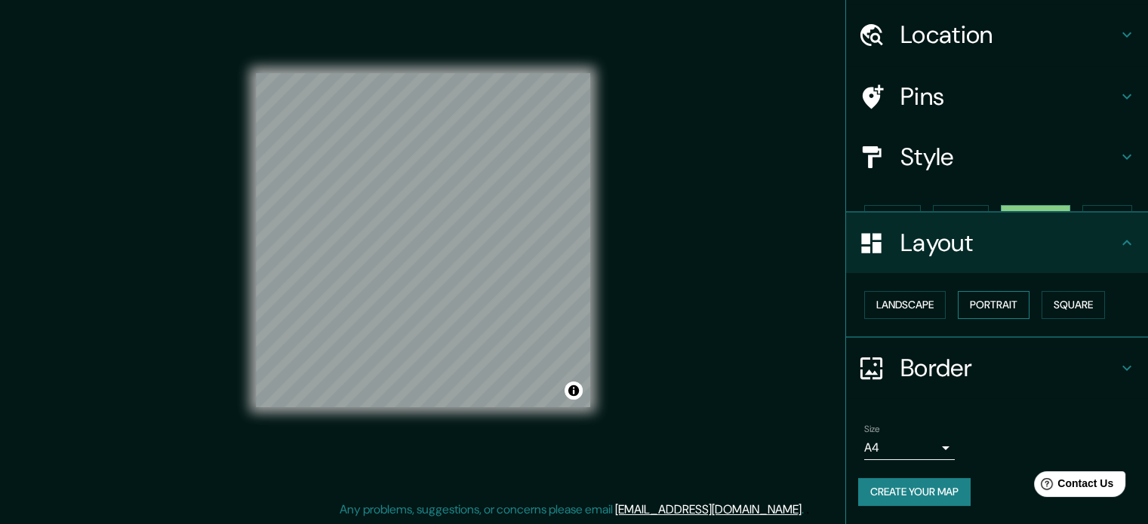
scroll to position [17, 0]
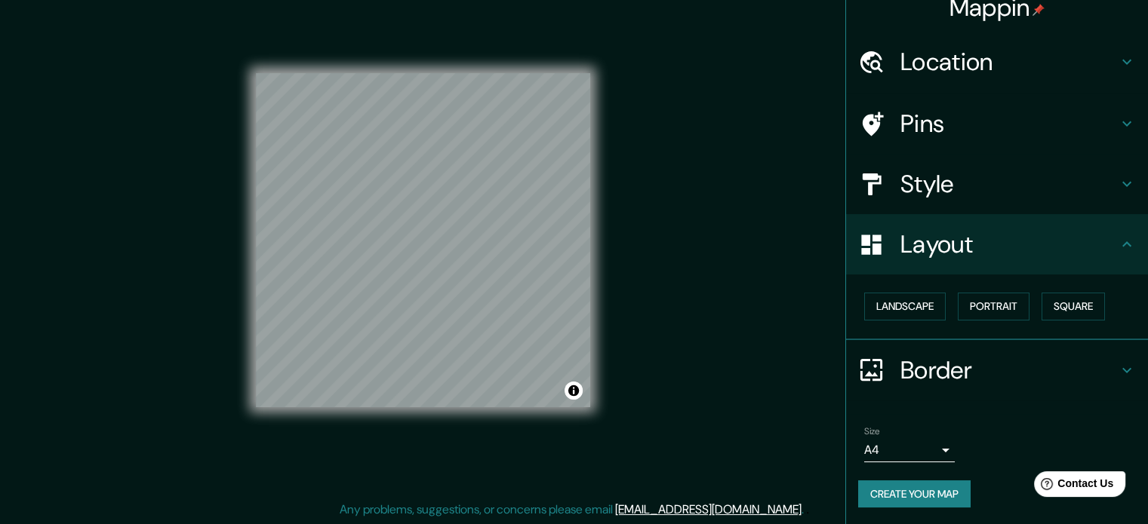
click at [963, 264] on div "Layout" at bounding box center [997, 244] width 302 height 60
click at [912, 487] on button "Create your map" at bounding box center [914, 495] width 112 height 28
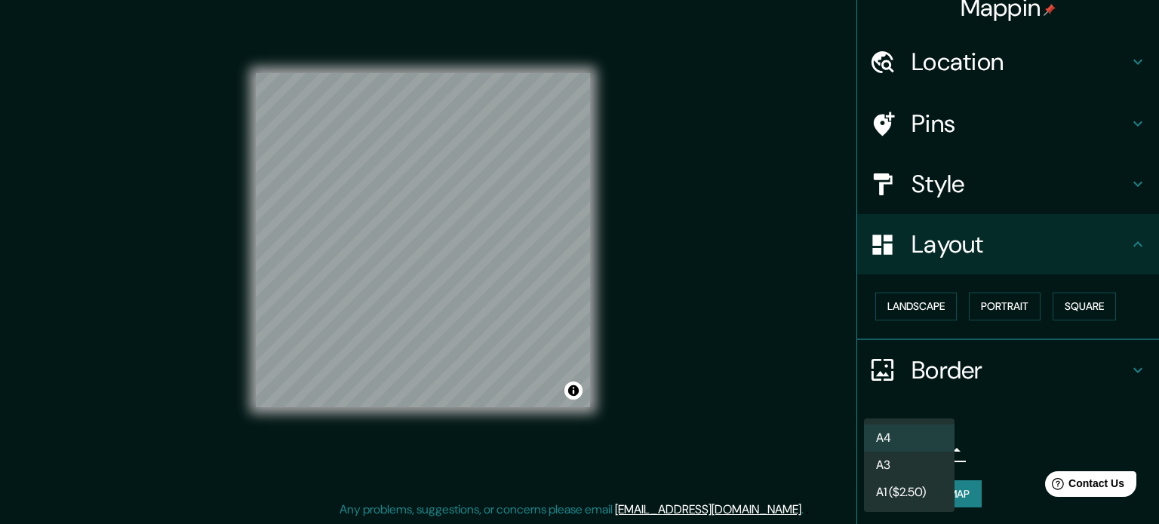
click at [902, 442] on body "Mappin Location Pasto, Nariño, Colombia Pins Style Layout Landscape Portrait Sq…" at bounding box center [579, 242] width 1159 height 524
click at [902, 443] on li "A4" at bounding box center [909, 438] width 91 height 27
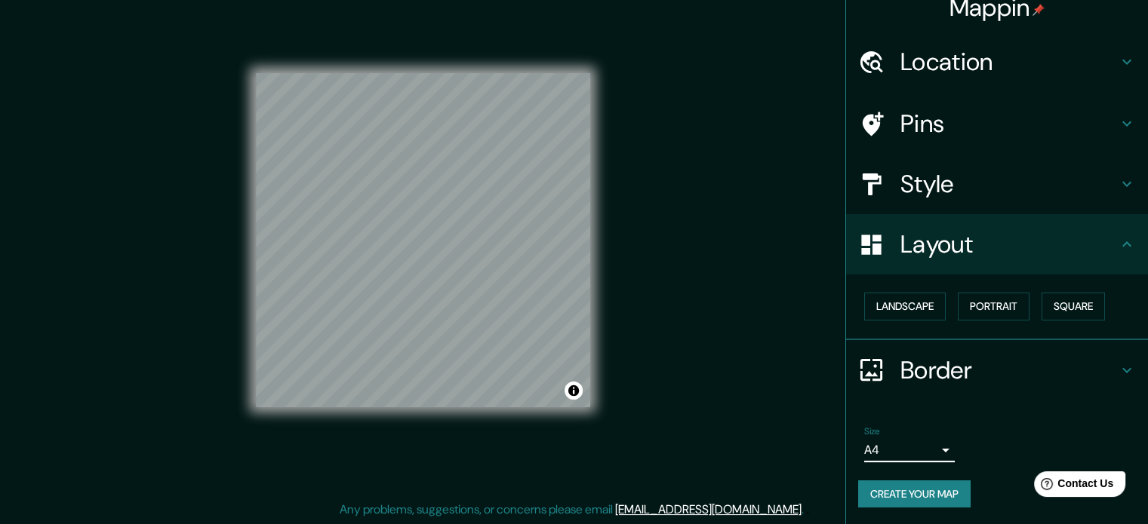
click at [912, 488] on button "Create your map" at bounding box center [914, 495] width 112 height 28
click at [933, 491] on button "Create your map" at bounding box center [914, 495] width 112 height 28
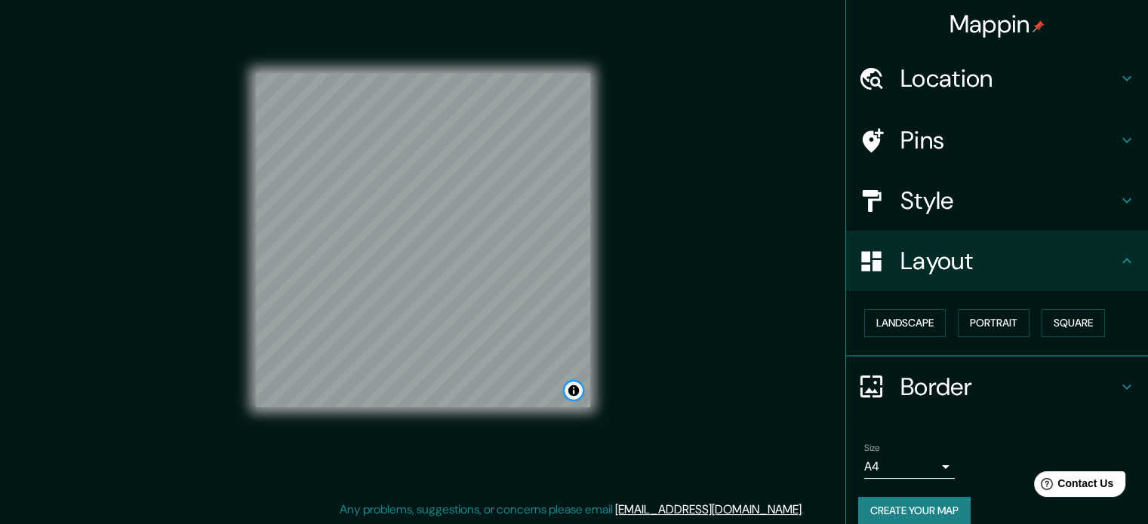
click at [578, 393] on button "Toggle attribution" at bounding box center [573, 391] width 18 height 18
click at [669, 396] on div "Mappin Location Pasto, Nariño, Colombia Pins Style Layout Landscape Portrait Sq…" at bounding box center [574, 252] width 1148 height 545
click at [916, 512] on button "Create your map" at bounding box center [914, 511] width 112 height 28
click at [927, 470] on body "Mappin Location Pasto, Nariño, Colombia Pins Style Layout Landscape Portrait Sq…" at bounding box center [574, 242] width 1148 height 524
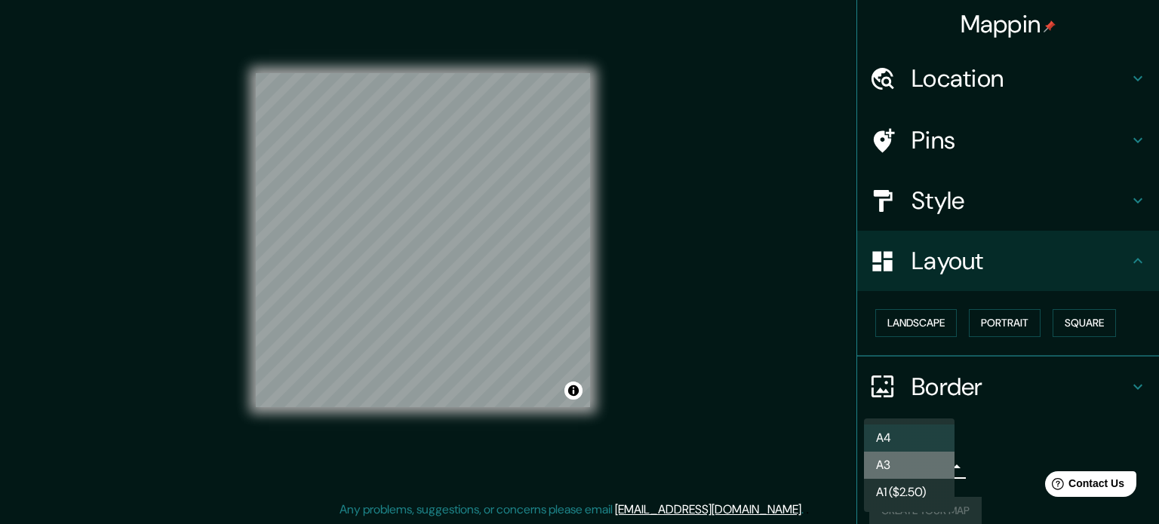
click at [930, 458] on li "A3" at bounding box center [909, 465] width 91 height 27
type input "a4"
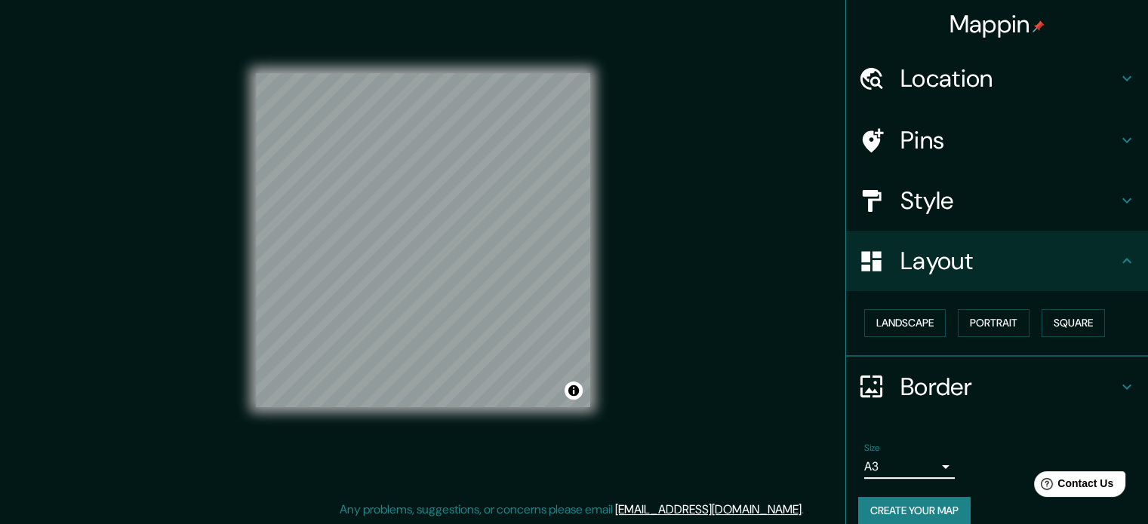
click at [927, 497] on button "Create your map" at bounding box center [914, 511] width 112 height 28
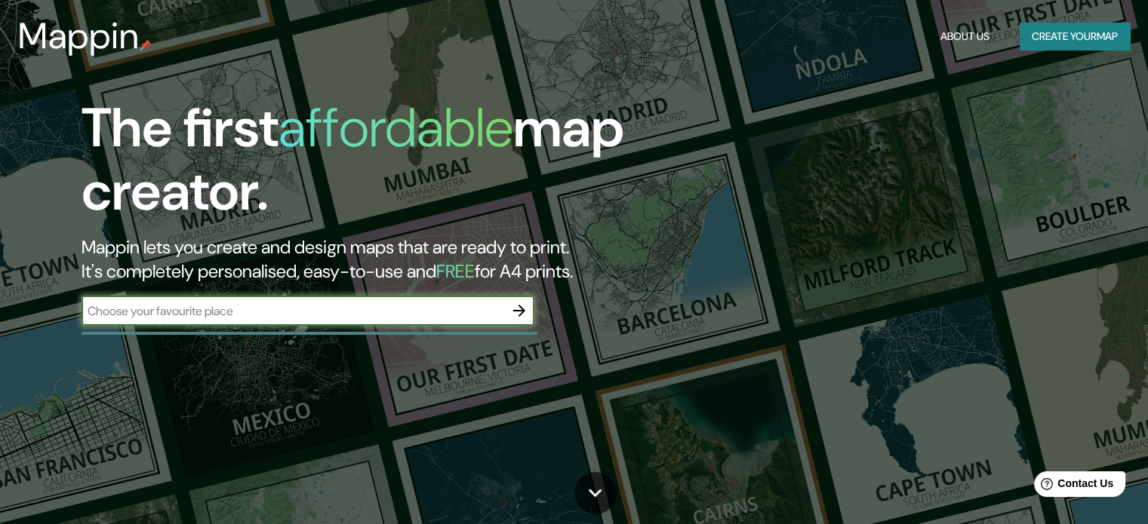
click at [389, 317] on input "text" at bounding box center [292, 311] width 423 height 17
type input "colombia"
click at [517, 311] on icon "button" at bounding box center [519, 311] width 12 height 12
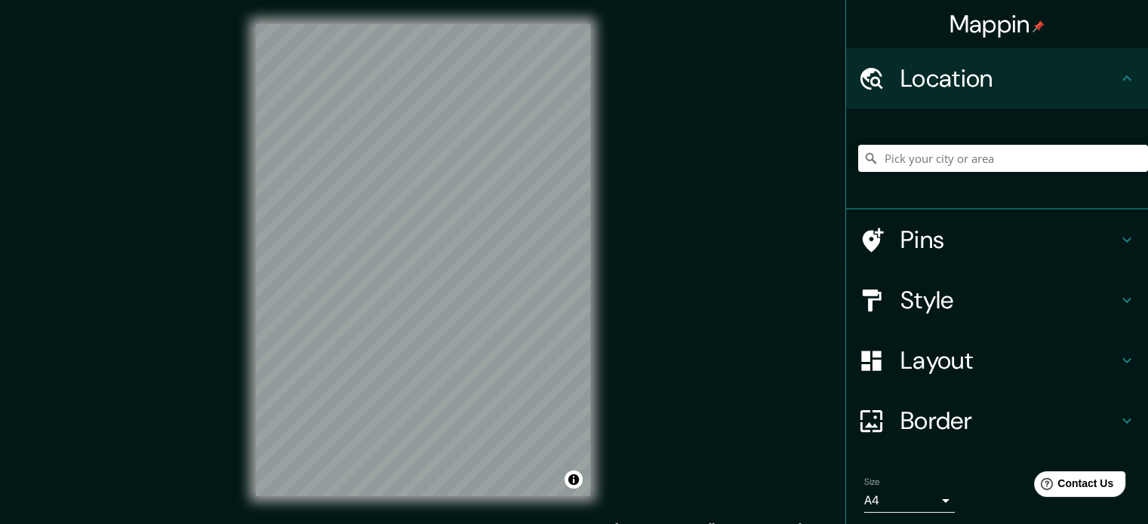
click at [761, 449] on div "Mappin Location Pins Style Layout Border Choose a border. Hint : you can make l…" at bounding box center [574, 272] width 1148 height 545
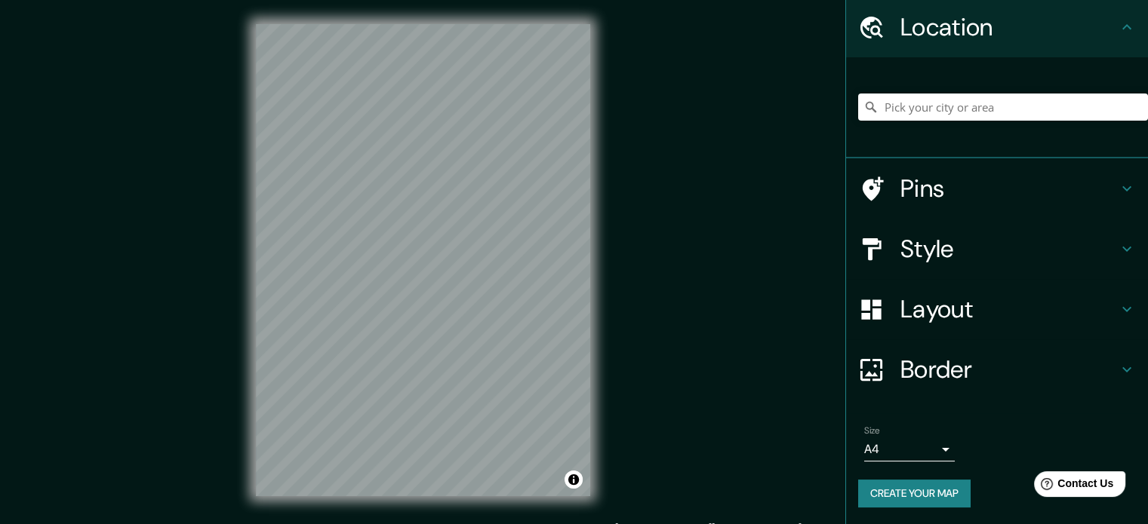
click at [935, 497] on button "Create your map" at bounding box center [914, 494] width 112 height 28
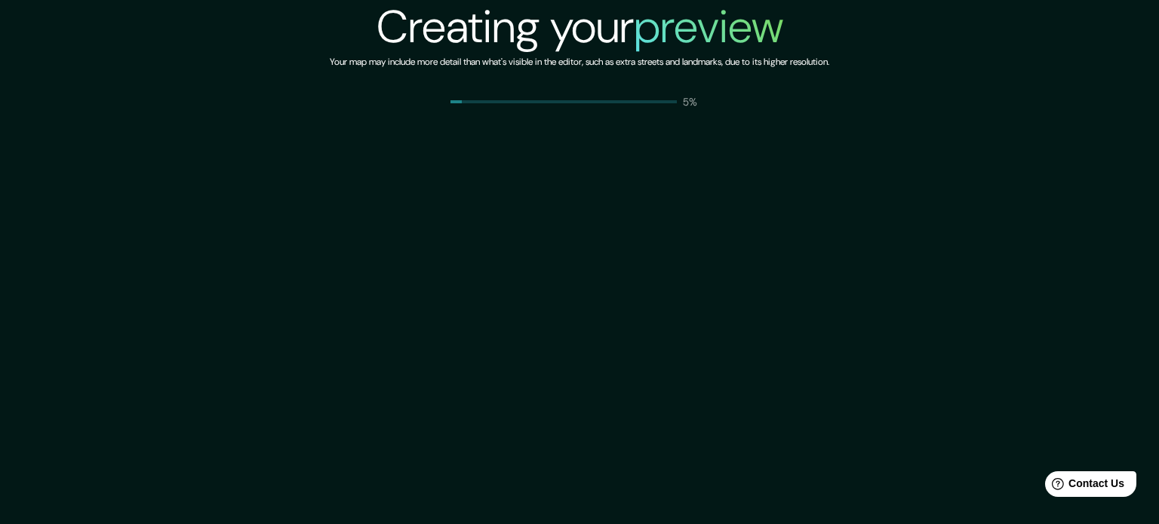
drag, startPoint x: 775, startPoint y: 261, endPoint x: 770, endPoint y: 269, distance: 9.8
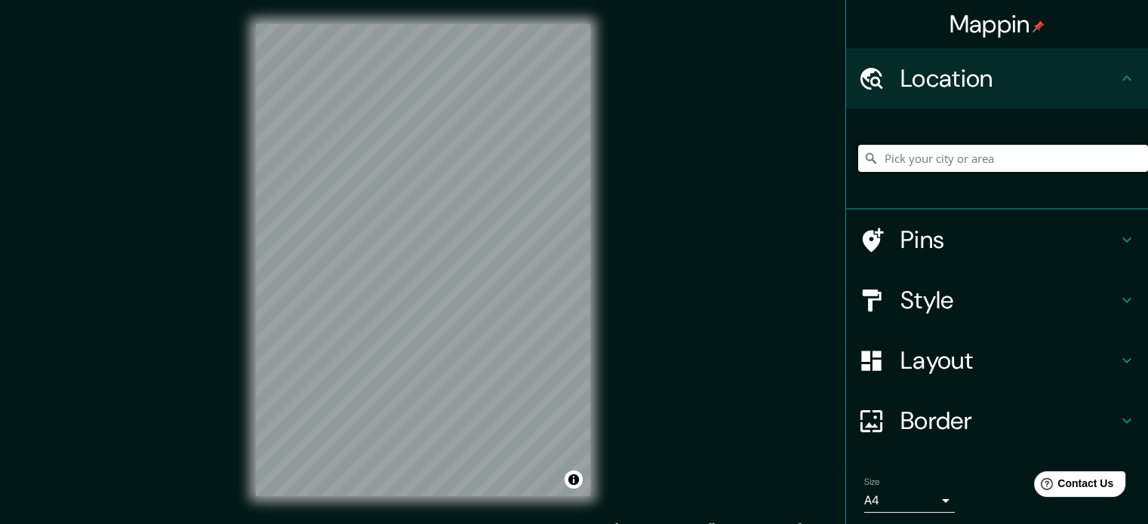
click at [917, 150] on input "Pick your city or area" at bounding box center [1003, 158] width 290 height 27
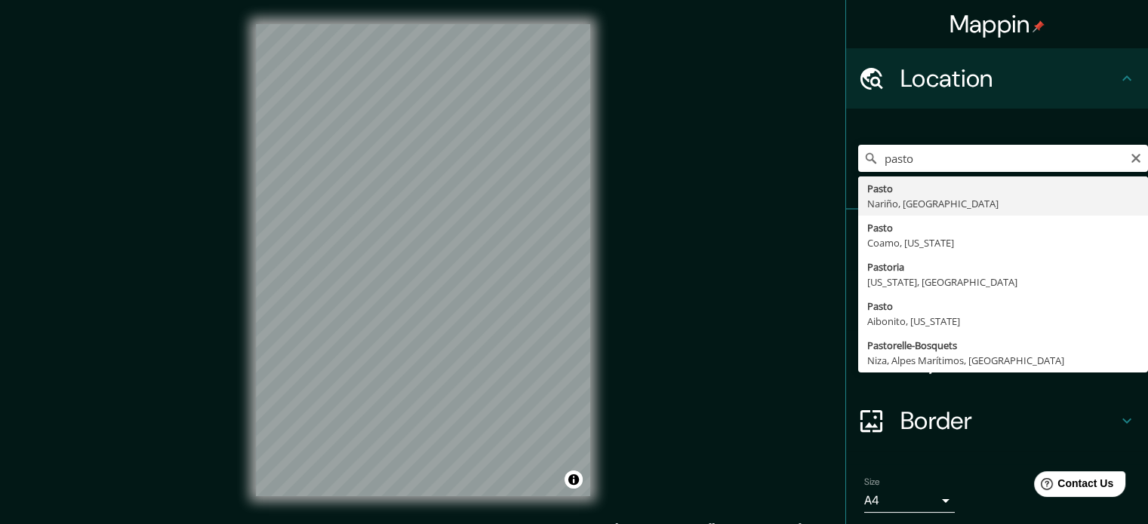
type input "Pasto, [GEOGRAPHIC_DATA], [GEOGRAPHIC_DATA]"
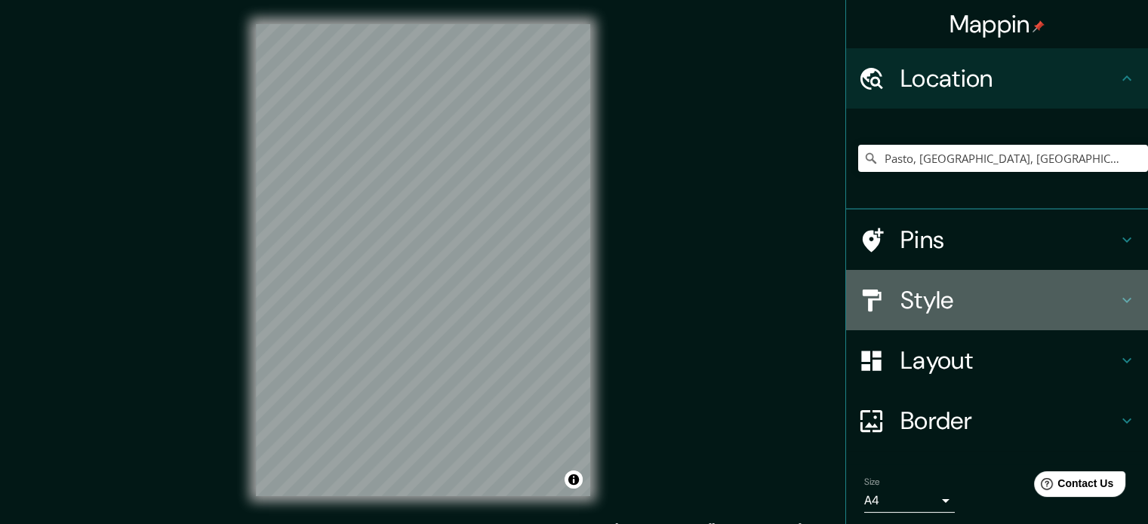
click at [958, 328] on div "Style" at bounding box center [997, 300] width 302 height 60
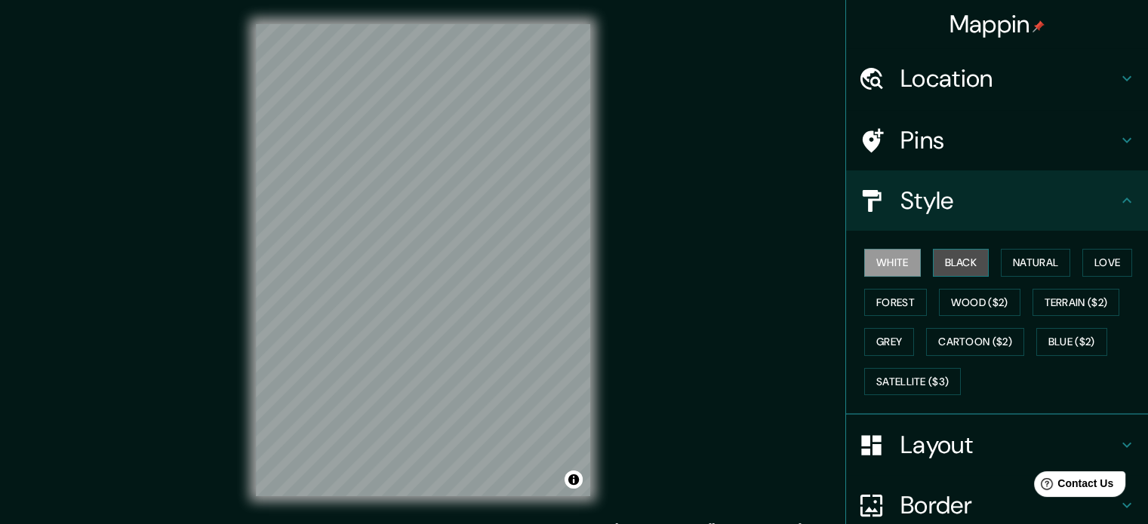
click at [956, 261] on button "Black" at bounding box center [961, 263] width 57 height 28
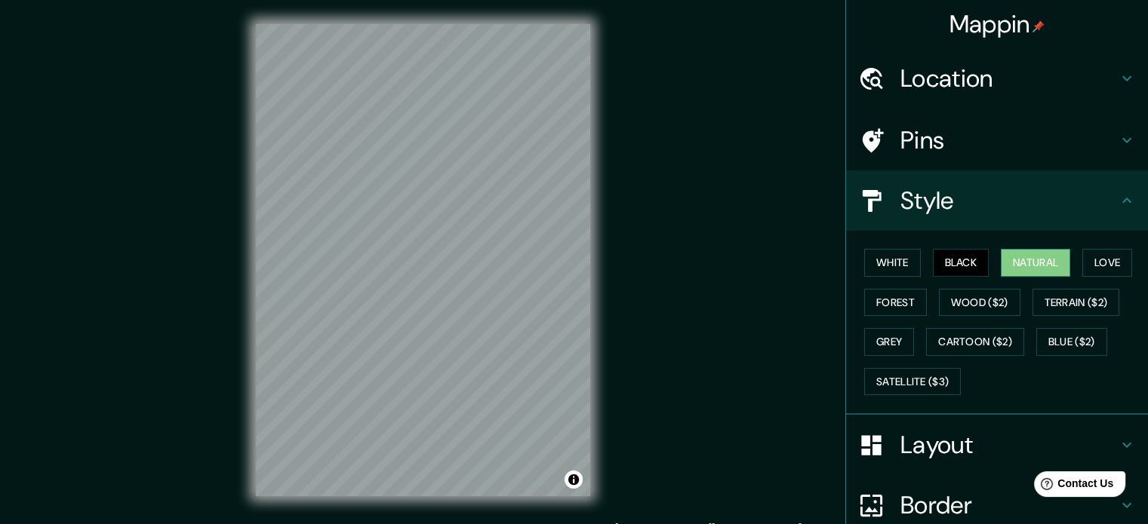
click at [1034, 260] on button "Natural" at bounding box center [1035, 263] width 69 height 28
click at [758, 268] on div "Mappin Location Pasto, Nariño, Colombia Pins Style White Black Natural Love For…" at bounding box center [574, 272] width 1148 height 545
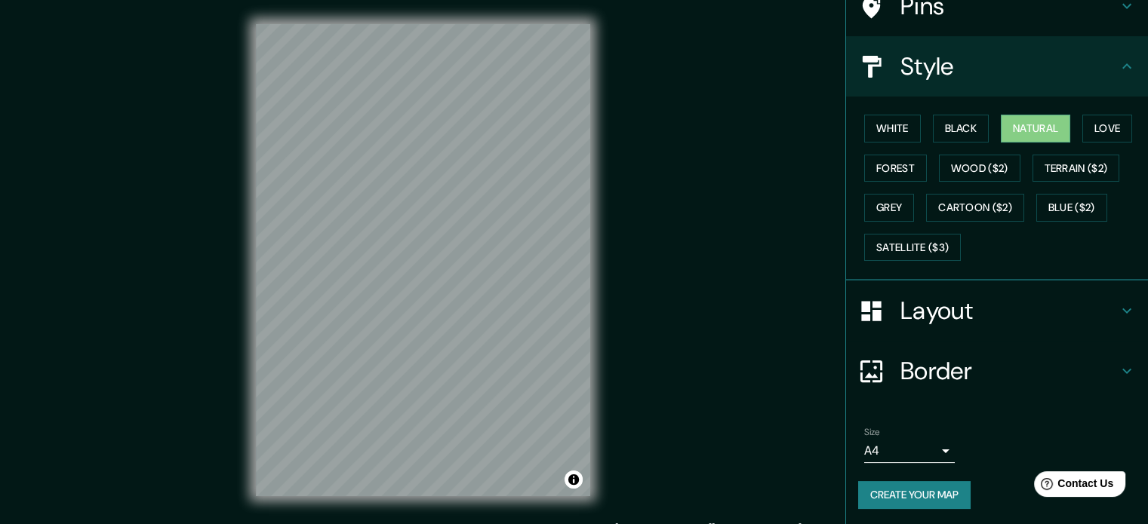
click at [922, 485] on button "Create your map" at bounding box center [914, 495] width 112 height 28
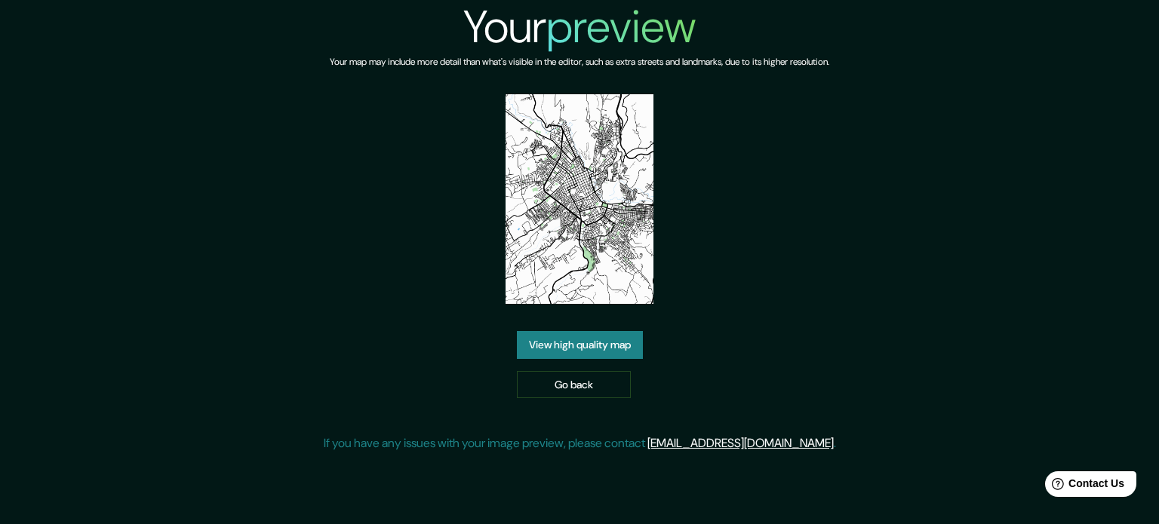
click at [625, 350] on link "View high quality map" at bounding box center [580, 345] width 126 height 28
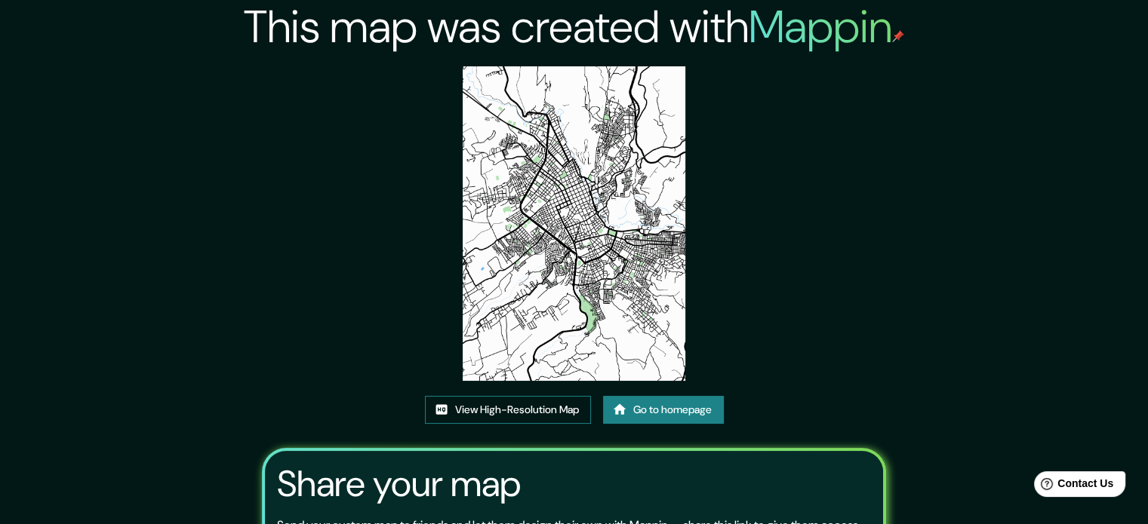
click at [527, 419] on link "View High-Resolution Map" at bounding box center [508, 410] width 166 height 28
click at [675, 413] on link "Go to homepage" at bounding box center [663, 410] width 121 height 28
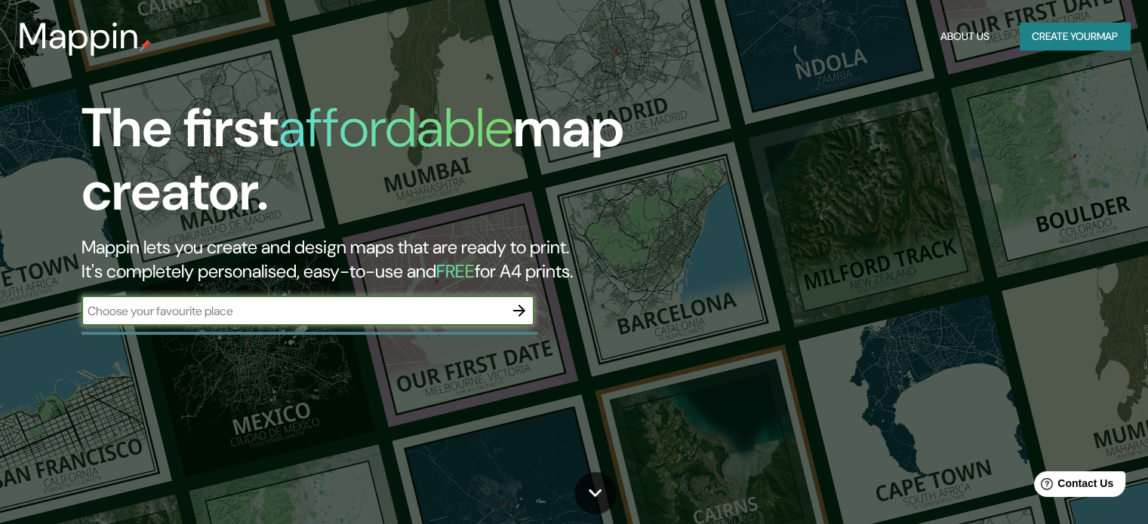
click at [463, 318] on input "text" at bounding box center [292, 311] width 423 height 17
drag, startPoint x: 589, startPoint y: 180, endPoint x: 600, endPoint y: 179, distance: 10.6
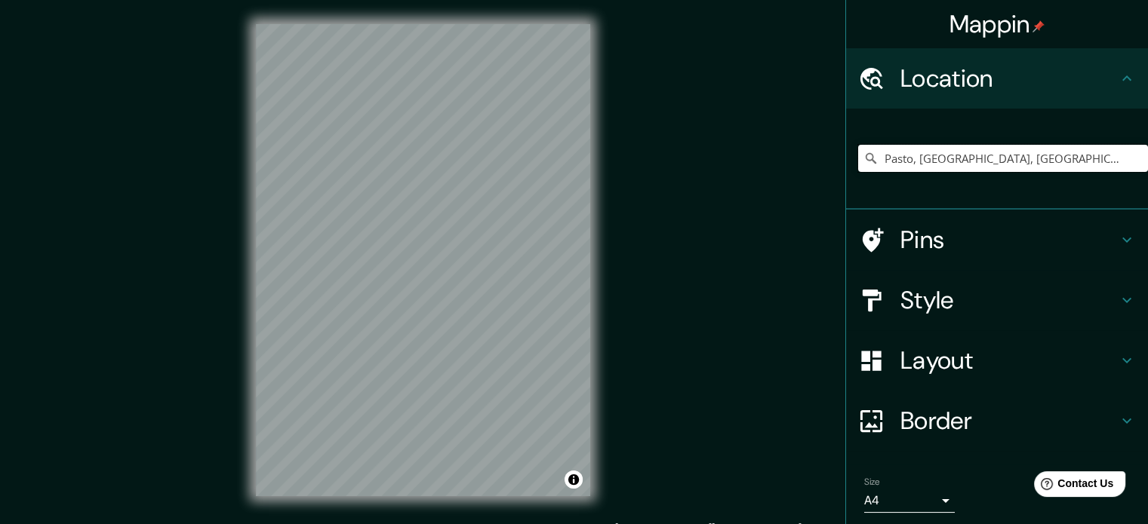
click at [976, 153] on input "Pasto, [GEOGRAPHIC_DATA], [GEOGRAPHIC_DATA]" at bounding box center [1003, 158] width 290 height 27
click at [995, 159] on input "Pasto, [GEOGRAPHIC_DATA], [GEOGRAPHIC_DATA]" at bounding box center [1003, 158] width 290 height 27
drag, startPoint x: 1020, startPoint y: 158, endPoint x: 902, endPoint y: 169, distance: 118.3
click at [902, 169] on input "Pasto, [GEOGRAPHIC_DATA], [GEOGRAPHIC_DATA]" at bounding box center [1003, 158] width 290 height 27
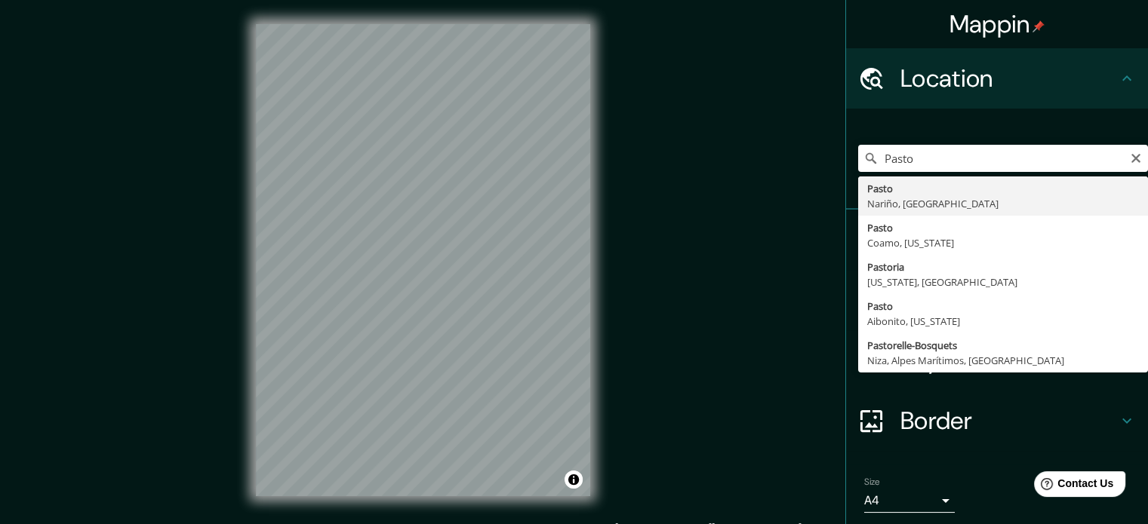
drag, startPoint x: 893, startPoint y: 201, endPoint x: 904, endPoint y: 189, distance: 15.5
type input "Pasto, [GEOGRAPHIC_DATA], [GEOGRAPHIC_DATA]"
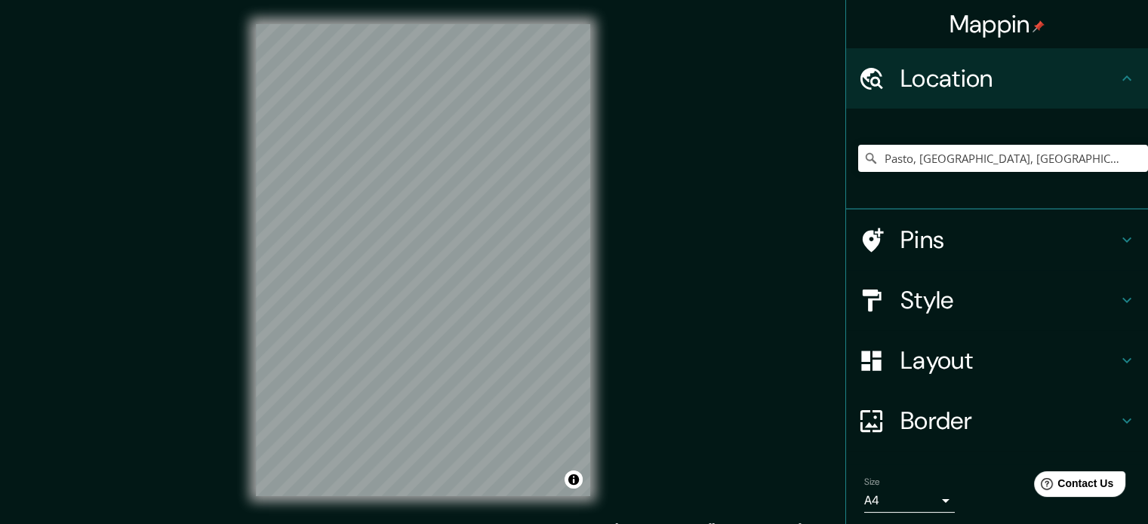
click at [955, 277] on div "Style" at bounding box center [997, 300] width 302 height 60
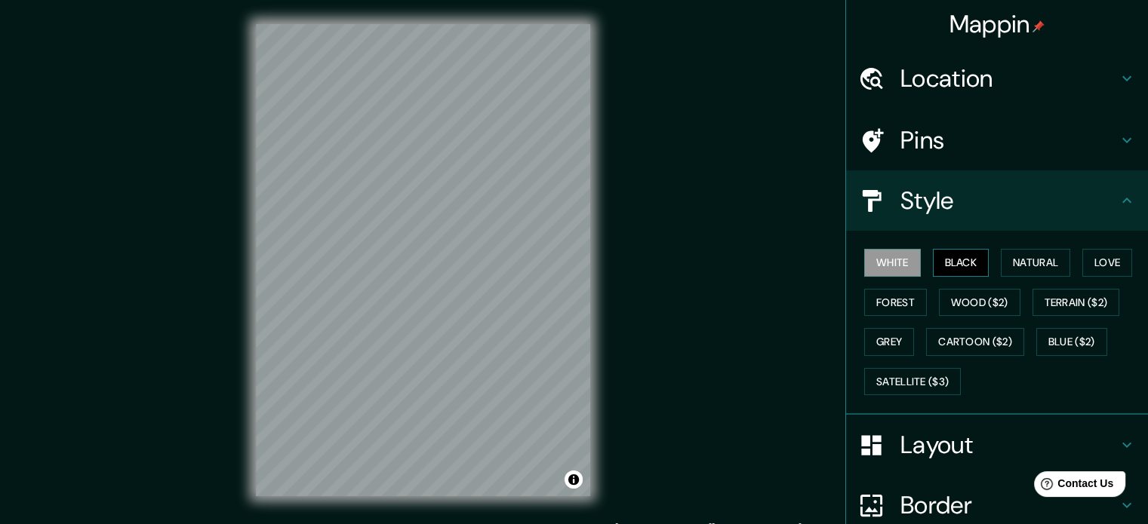
click at [960, 263] on button "Black" at bounding box center [961, 263] width 57 height 28
click at [1028, 258] on button "Natural" at bounding box center [1035, 263] width 69 height 28
click at [1017, 209] on h4 "Style" at bounding box center [1008, 201] width 217 height 30
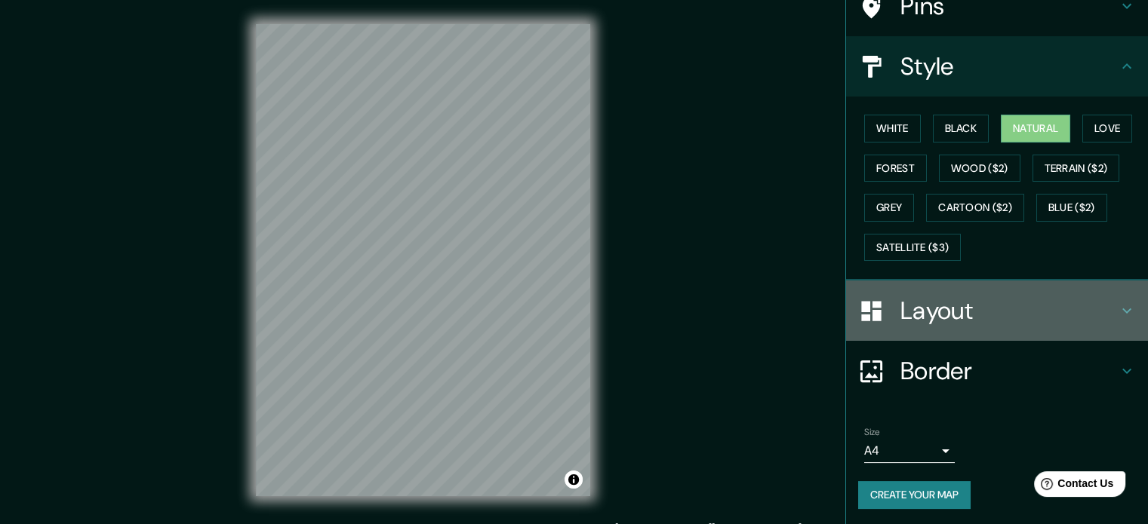
click at [1007, 320] on h4 "Layout" at bounding box center [1008, 311] width 217 height 30
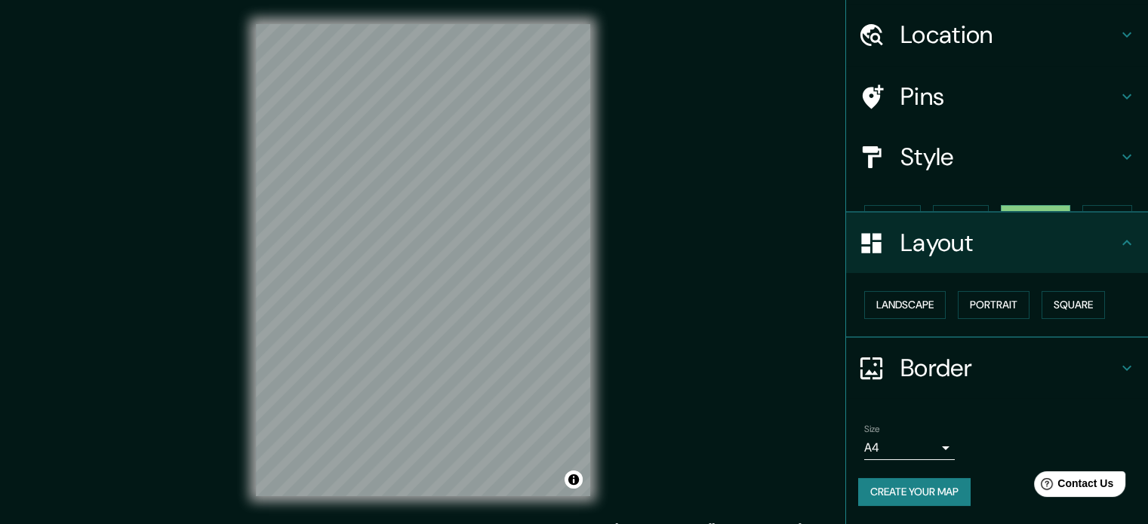
scroll to position [17, 0]
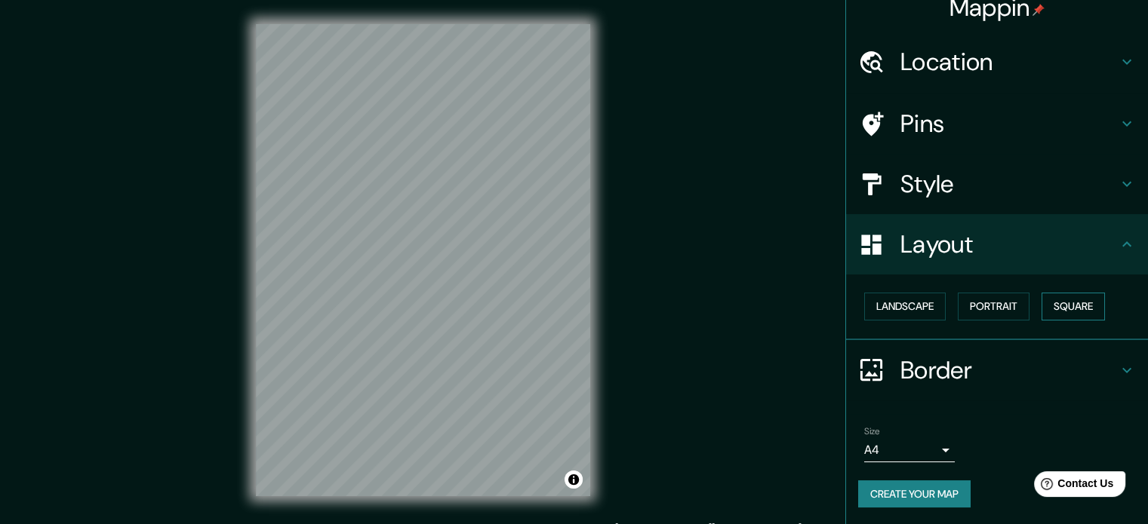
click at [1065, 307] on button "Square" at bounding box center [1072, 307] width 63 height 28
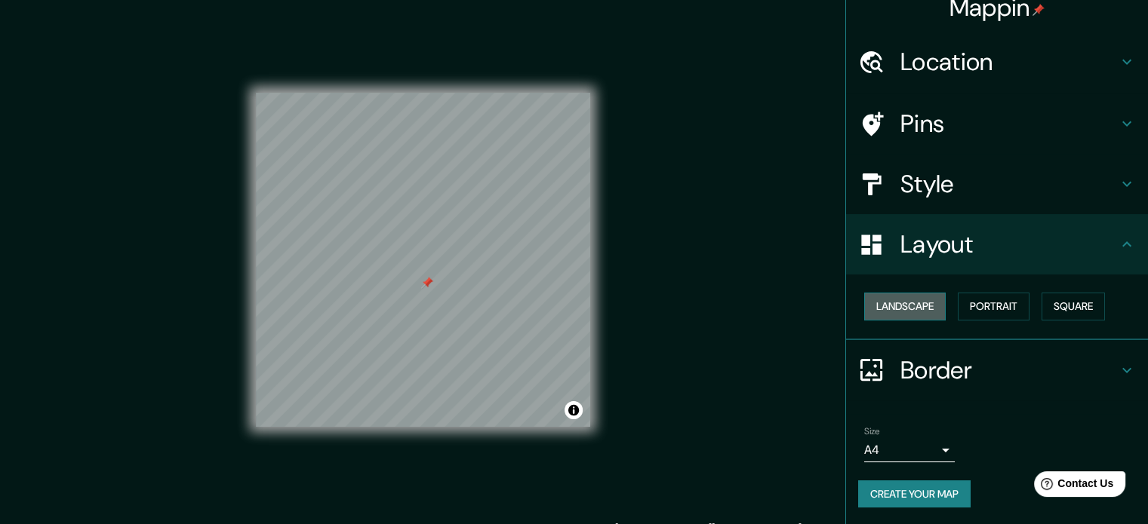
click at [898, 315] on button "Landscape" at bounding box center [904, 307] width 81 height 28
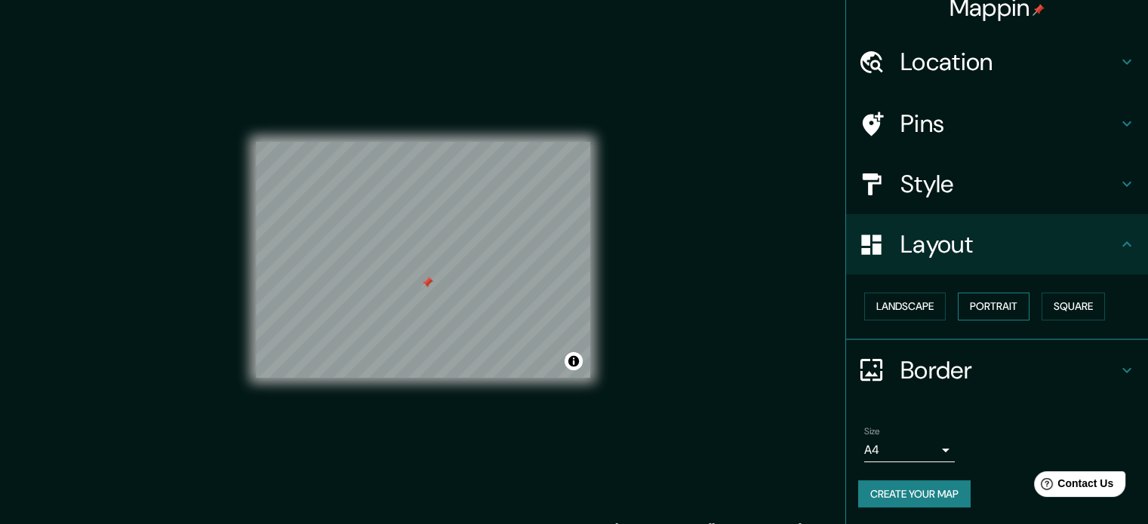
click at [987, 309] on button "Portrait" at bounding box center [994, 307] width 72 height 28
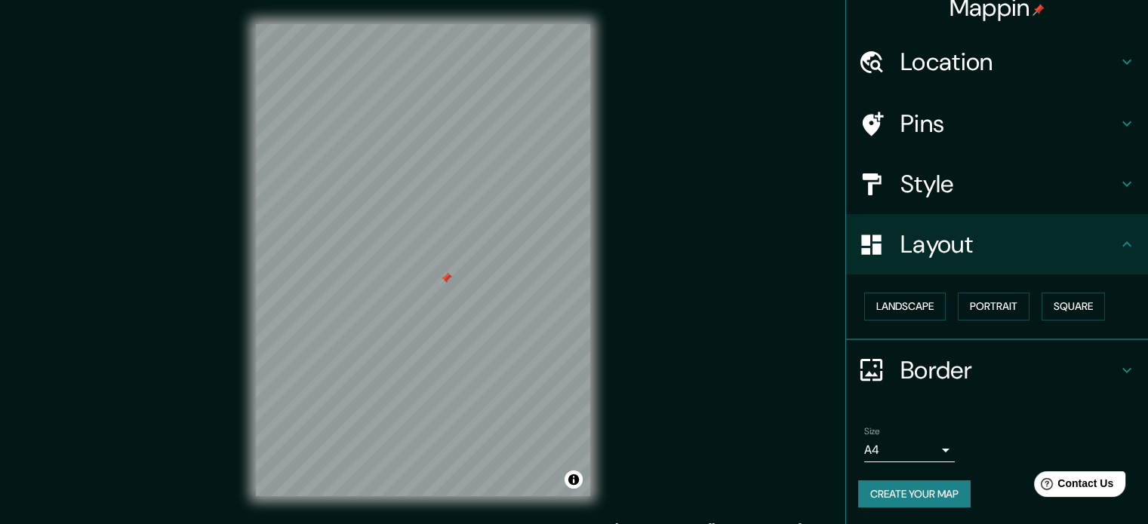
click at [679, 378] on div "Mappin Location Pasto, Nariño, Colombia Pins Style Layout Landscape Portrait Sq…" at bounding box center [574, 272] width 1148 height 545
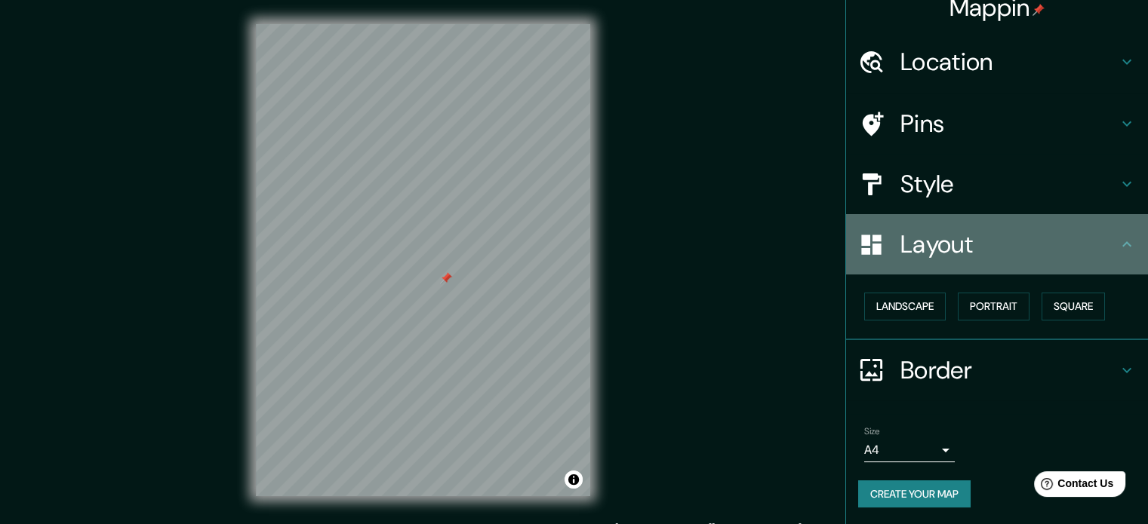
click at [933, 237] on h4 "Layout" at bounding box center [1008, 244] width 217 height 30
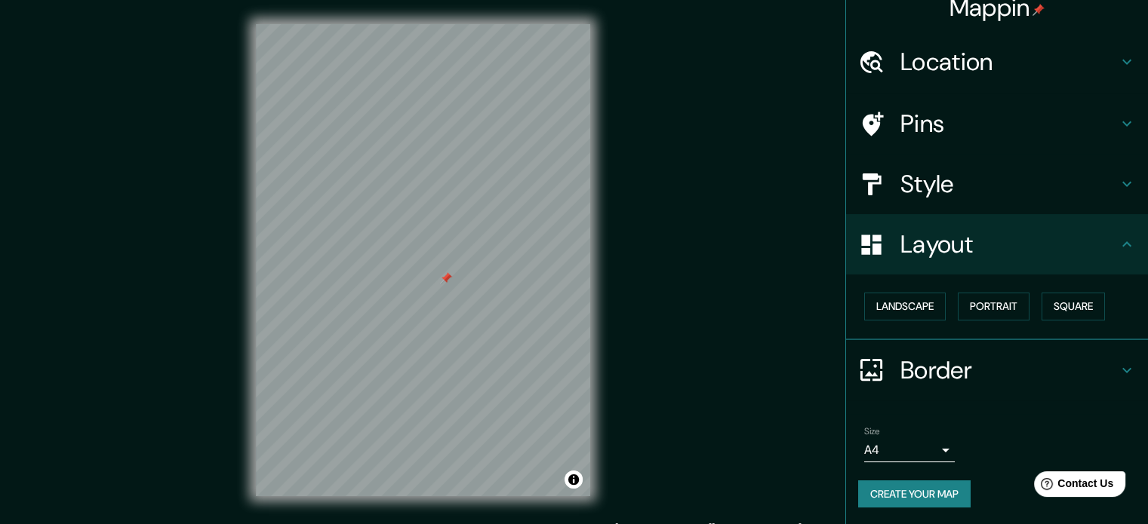
click at [937, 189] on h4 "Style" at bounding box center [1008, 184] width 217 height 30
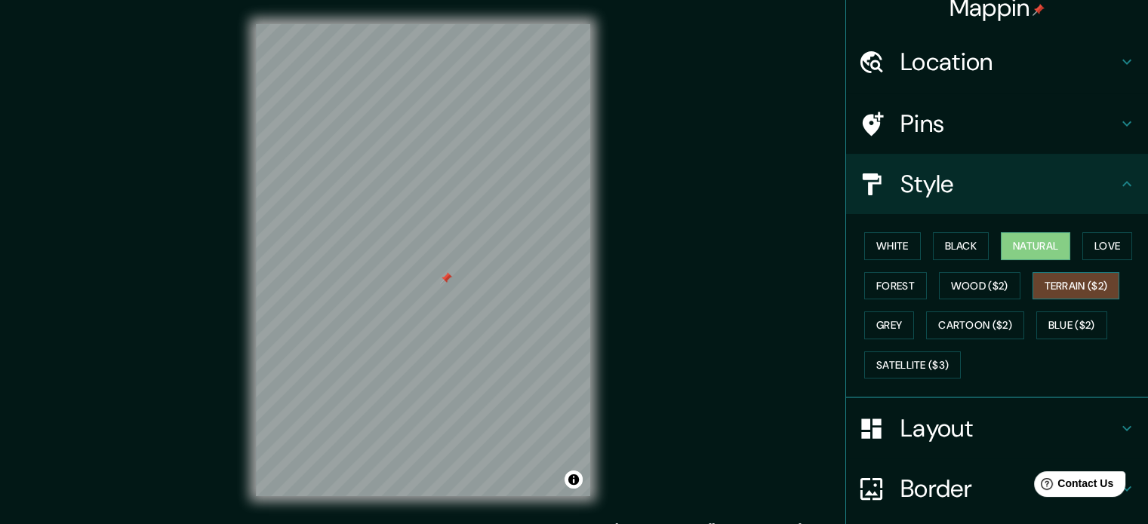
click at [1045, 281] on button "Terrain ($2)" at bounding box center [1076, 286] width 88 height 28
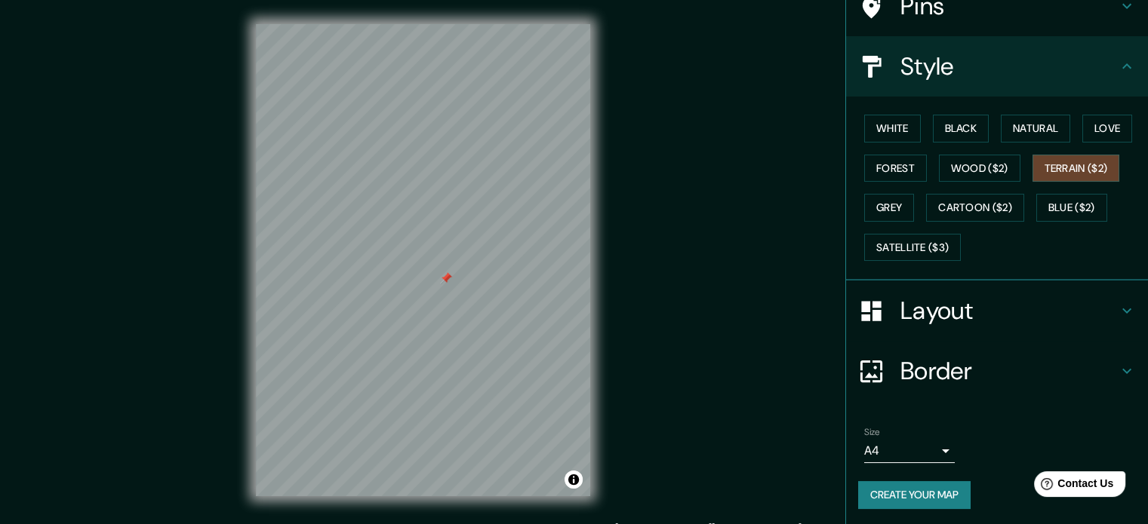
click at [932, 500] on button "Create your map" at bounding box center [914, 495] width 112 height 28
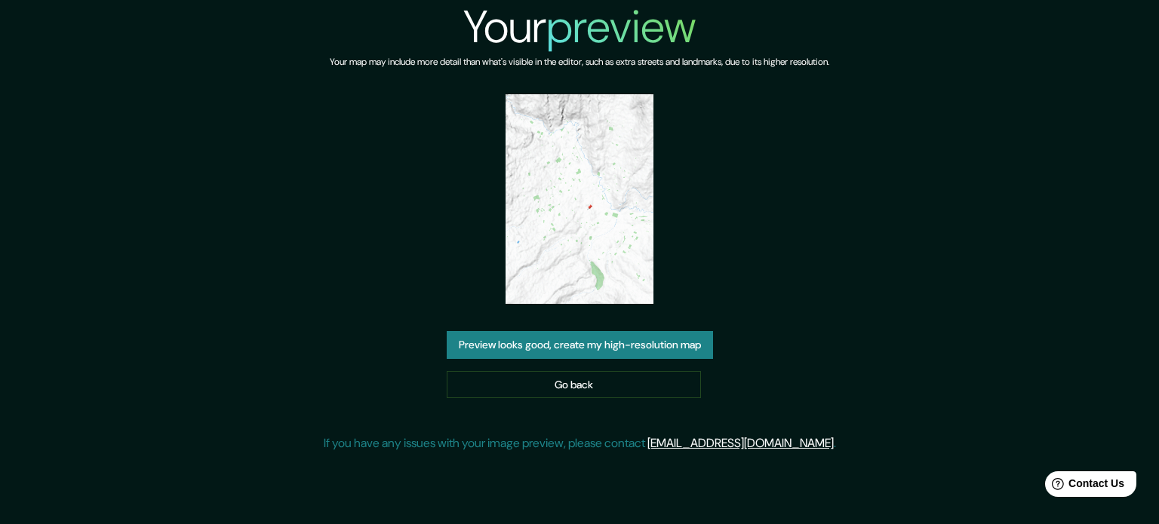
click at [676, 354] on button "Preview looks good, create my high-resolution map" at bounding box center [580, 345] width 266 height 28
